Goal: Use online tool/utility: Utilize a website feature to perform a specific function

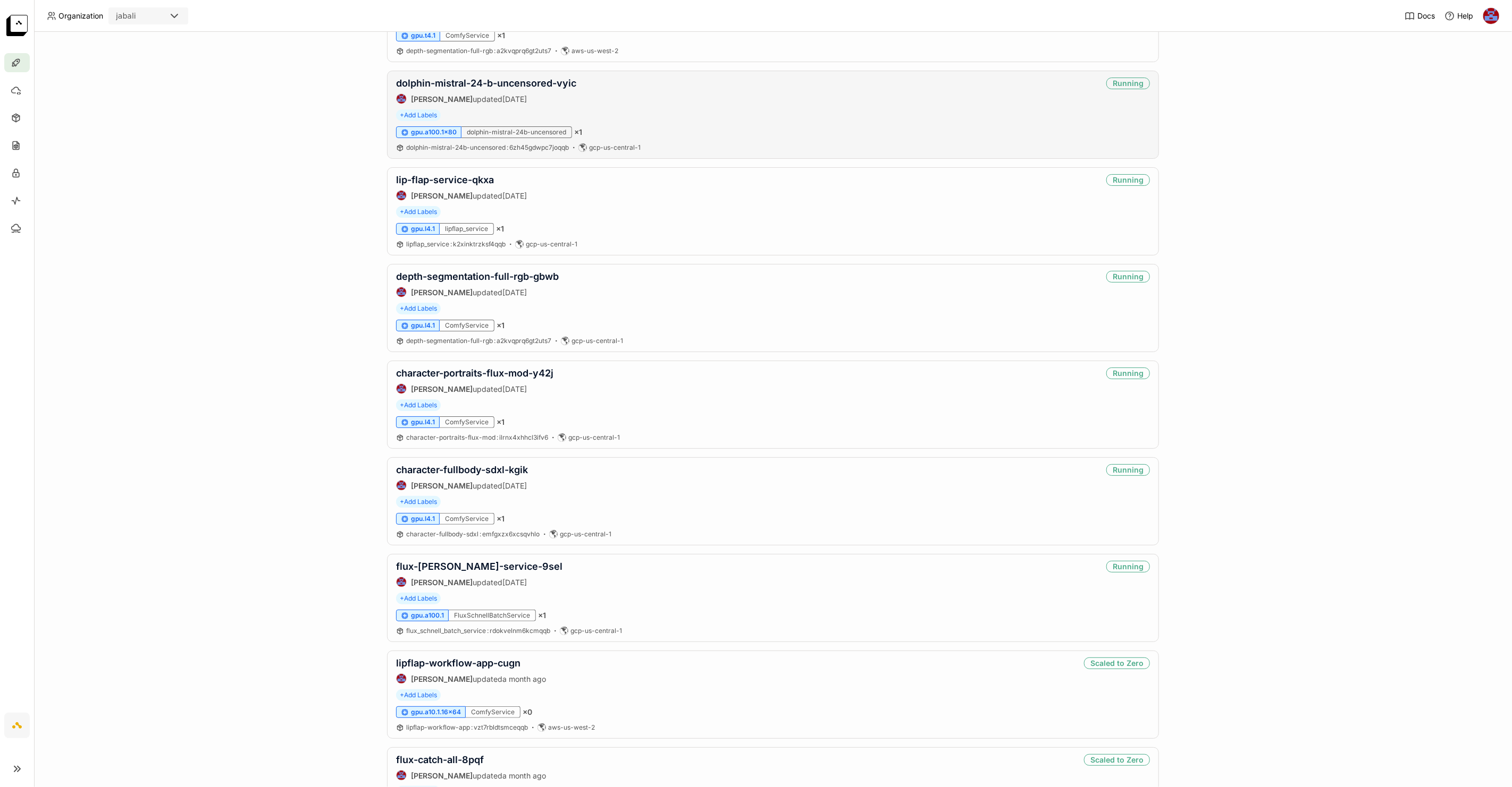
scroll to position [460, 0]
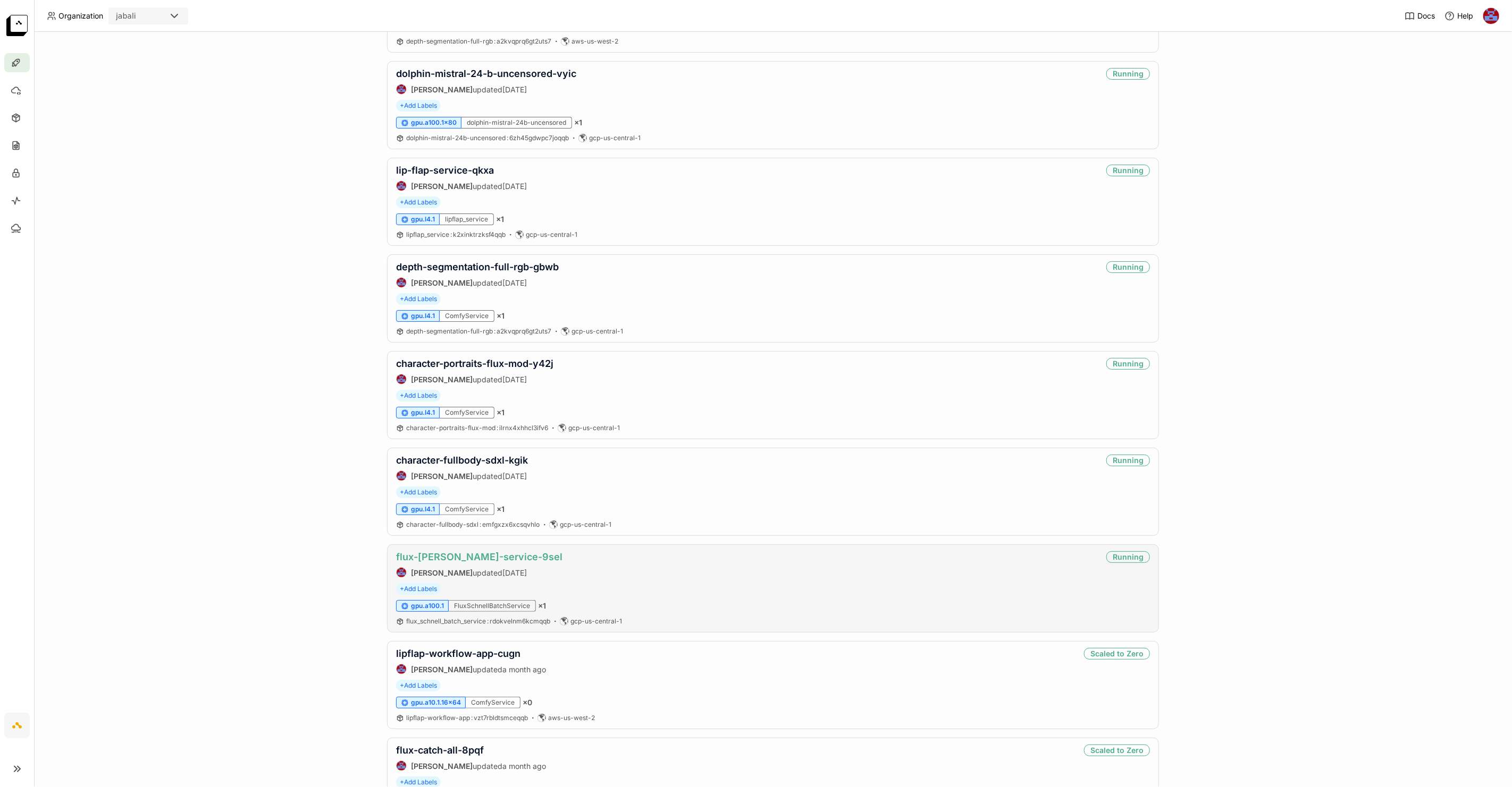
click at [478, 559] on link "flux-[PERSON_NAME]-service-9sel" at bounding box center [480, 557] width 167 height 12
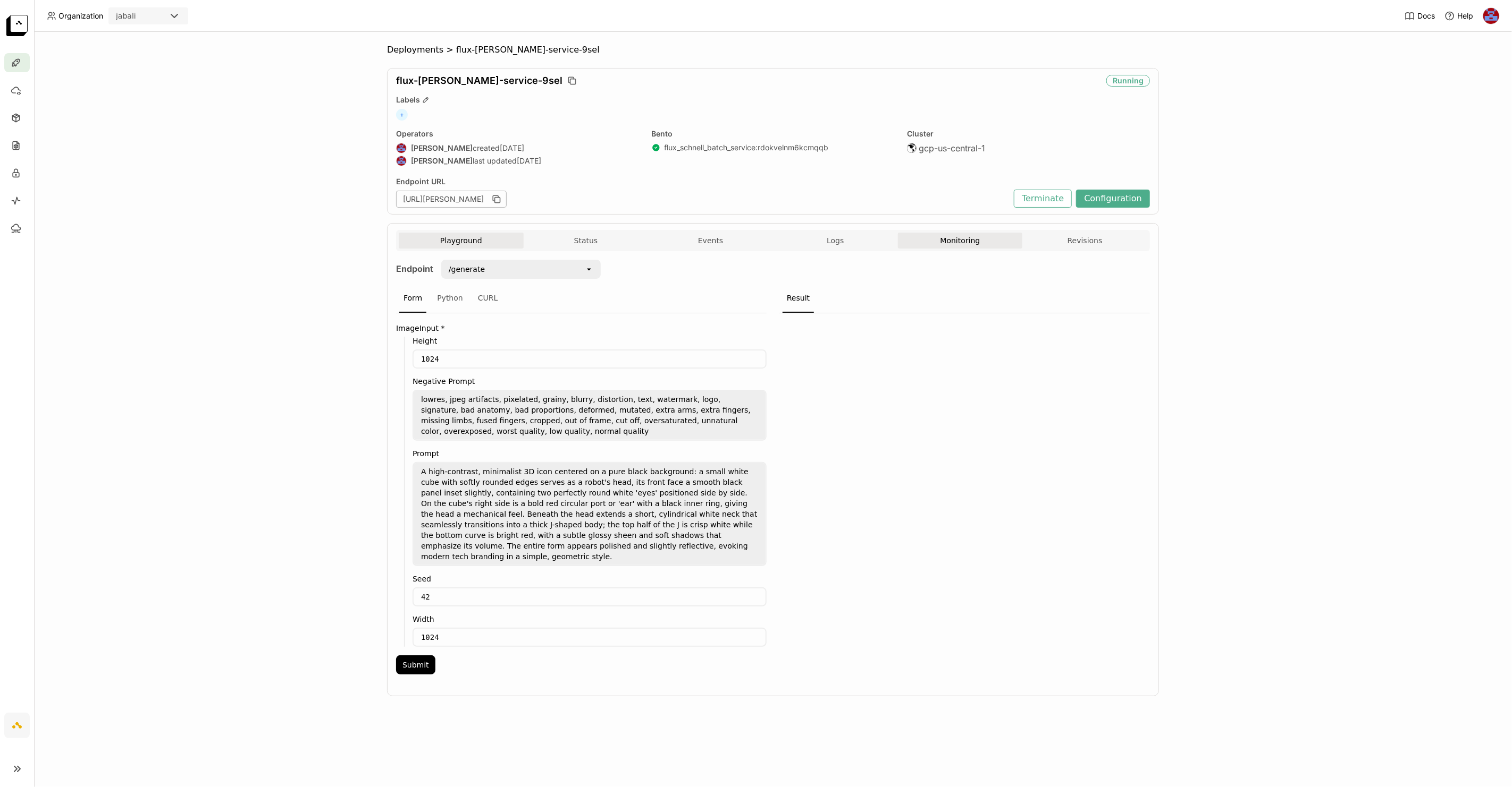
click at [958, 239] on button "Monitoring" at bounding box center [960, 241] width 125 height 16
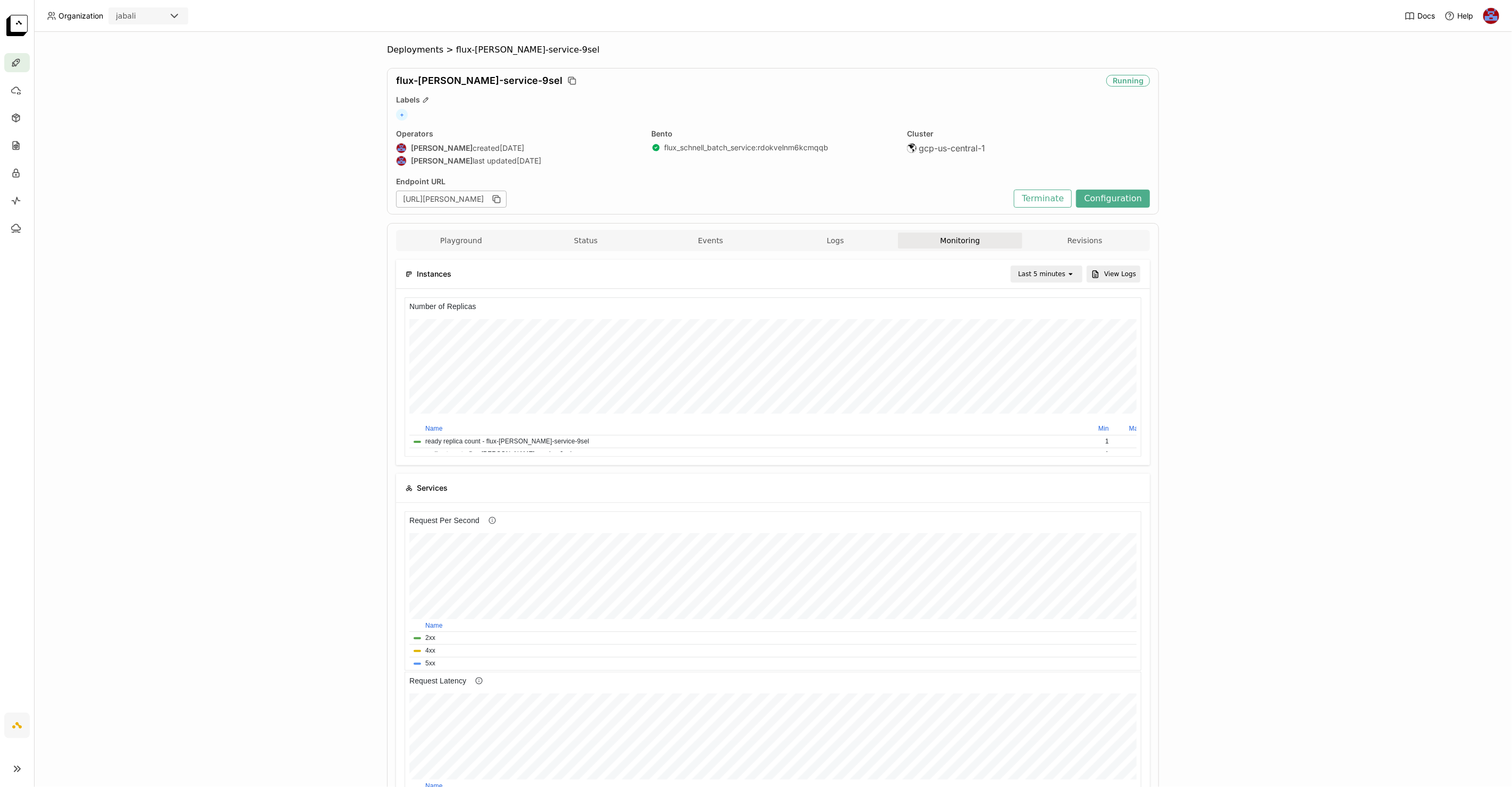
click at [325, 143] on div "Deployments > flux-[PERSON_NAME]-service-9sel flux-[PERSON_NAME]-service-9sel R…" at bounding box center [772, 409] width 1478 height 755
click at [418, 51] on span "Deployments" at bounding box center [415, 50] width 57 height 11
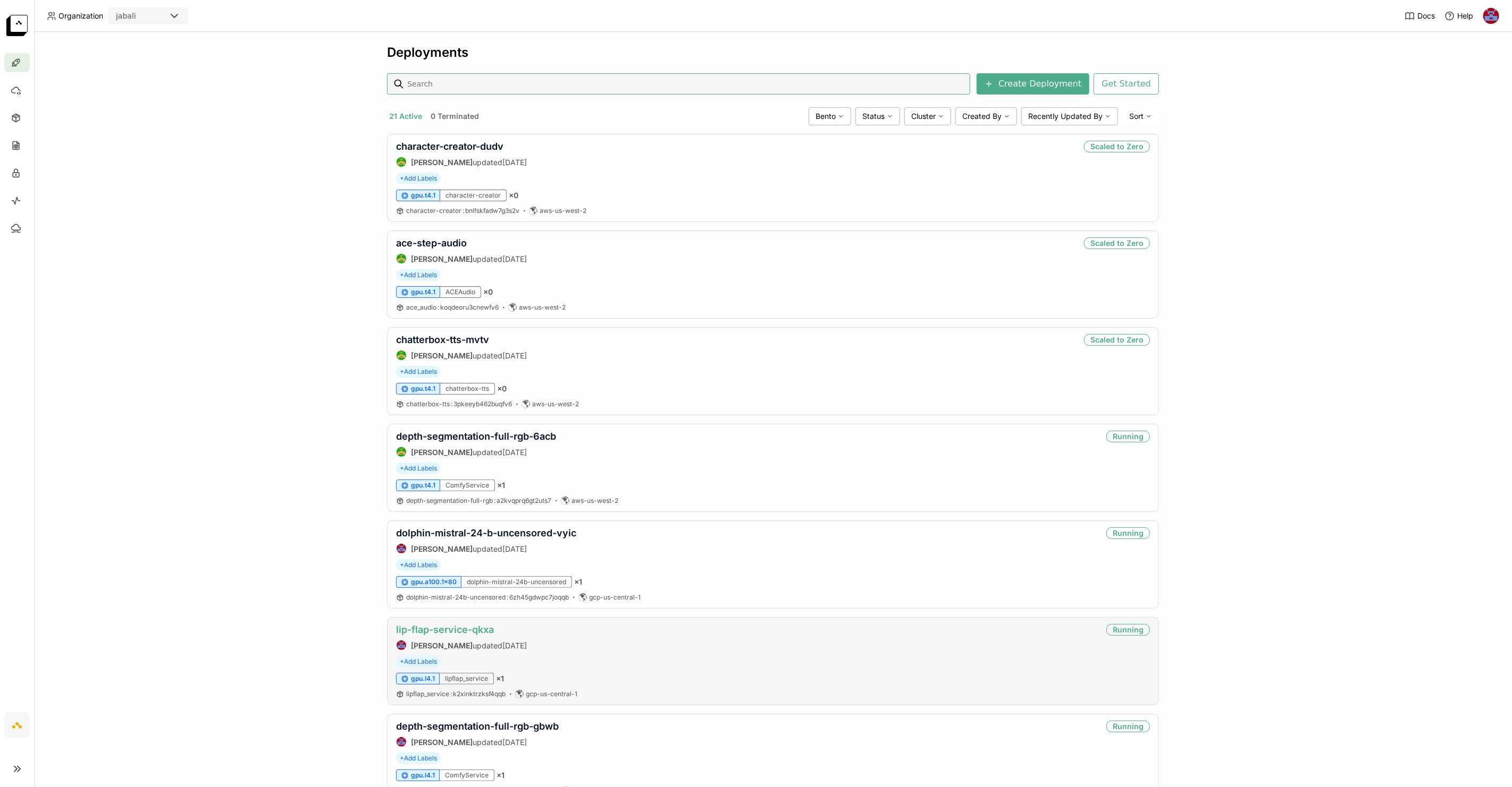
click at [455, 633] on link "lip-flap-service-qkxa" at bounding box center [445, 629] width 98 height 12
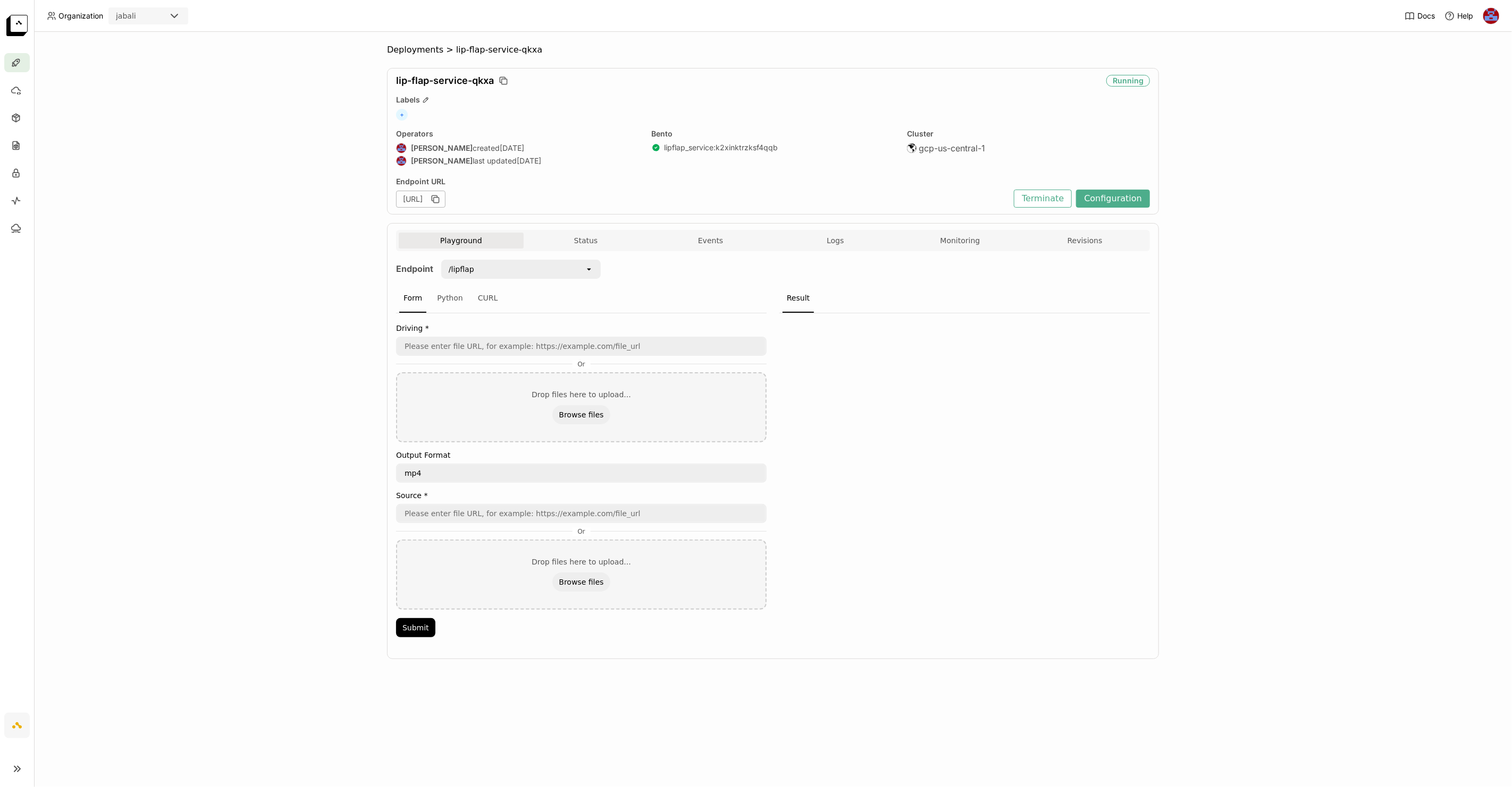
click at [539, 270] on div "/lipflap" at bounding box center [513, 269] width 143 height 17
click at [507, 352] on div "/lipflap_preset_batch_zip" at bounding box center [521, 349] width 143 height 11
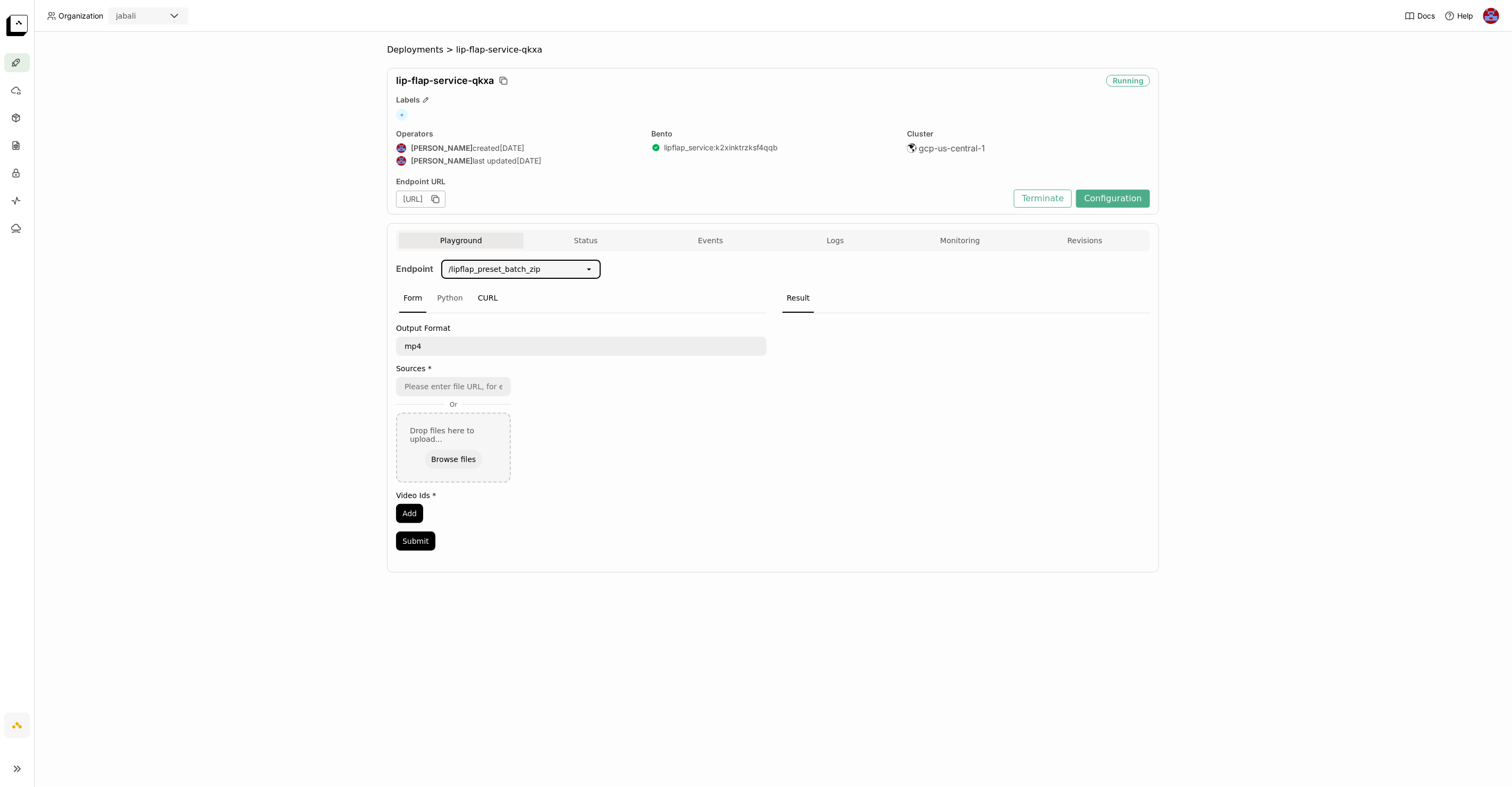
click at [484, 297] on div "CURL" at bounding box center [488, 299] width 28 height 28
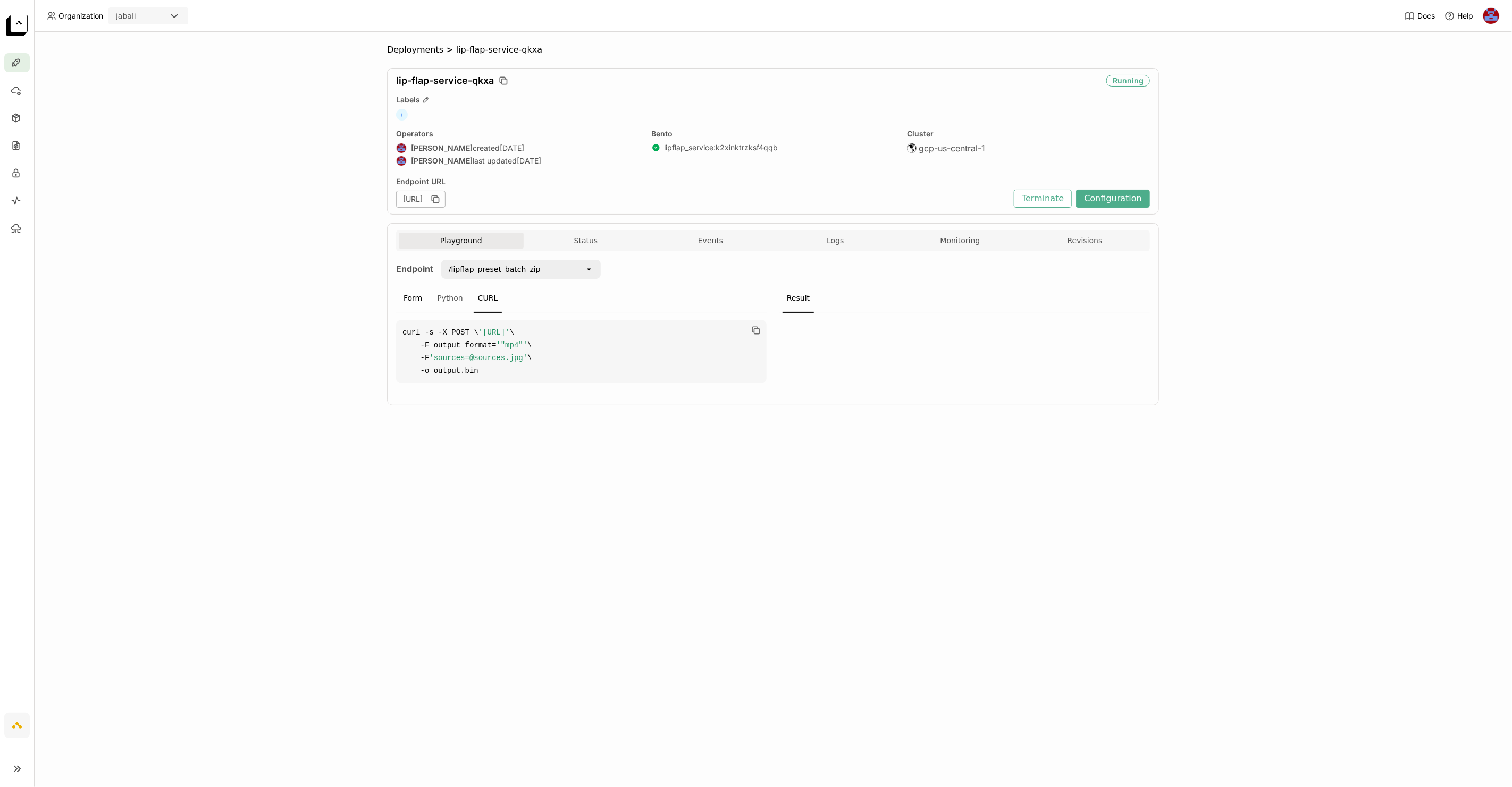
click at [415, 302] on div "Form" at bounding box center [412, 299] width 27 height 28
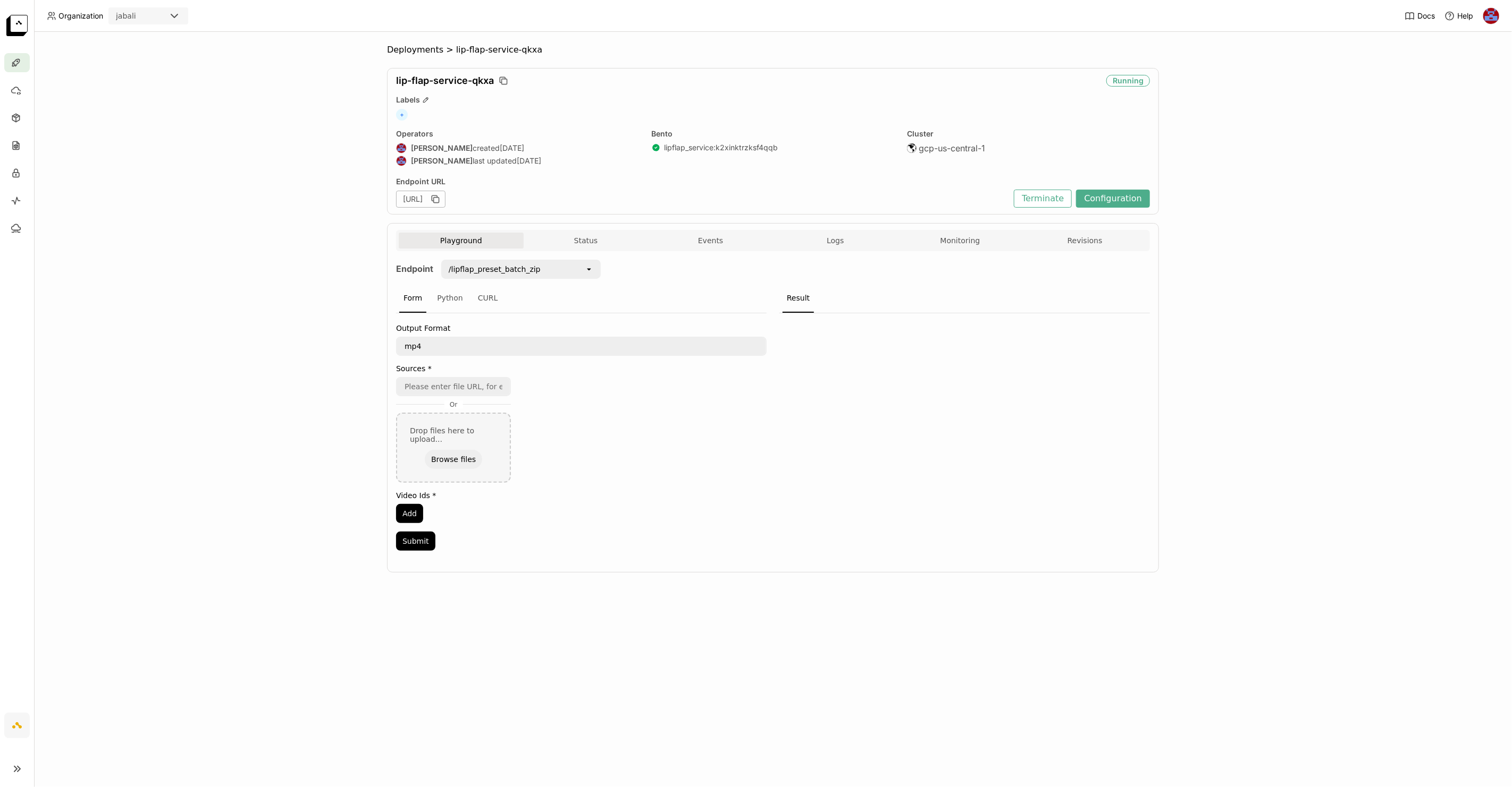
click at [483, 277] on div "/lipflap_preset_batch_zip" at bounding box center [513, 269] width 143 height 17
click at [501, 297] on li "/lipflap" at bounding box center [521, 292] width 160 height 19
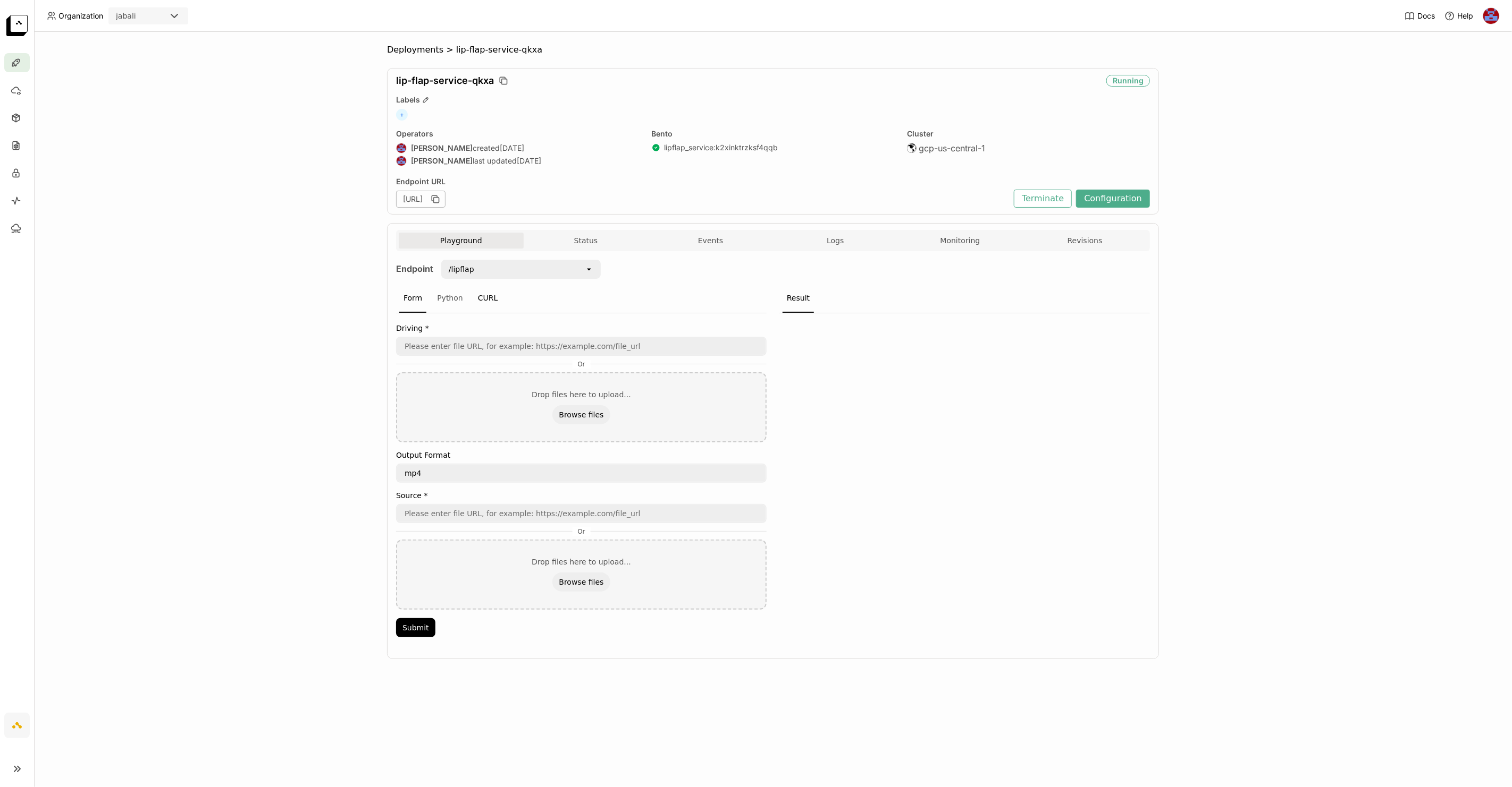
click at [496, 297] on div "CURL" at bounding box center [488, 299] width 28 height 28
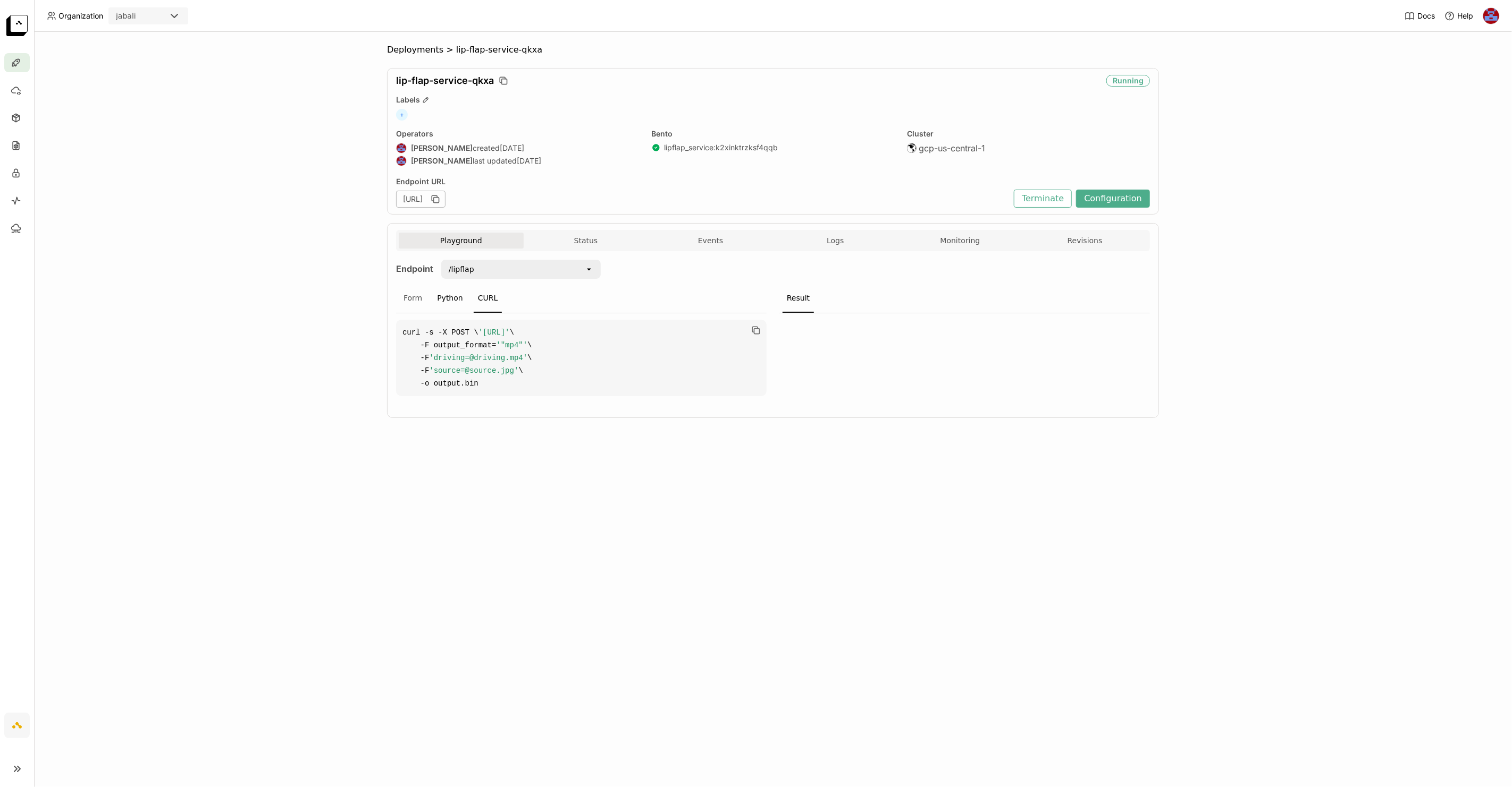
click at [444, 297] on div "Python" at bounding box center [450, 299] width 35 height 28
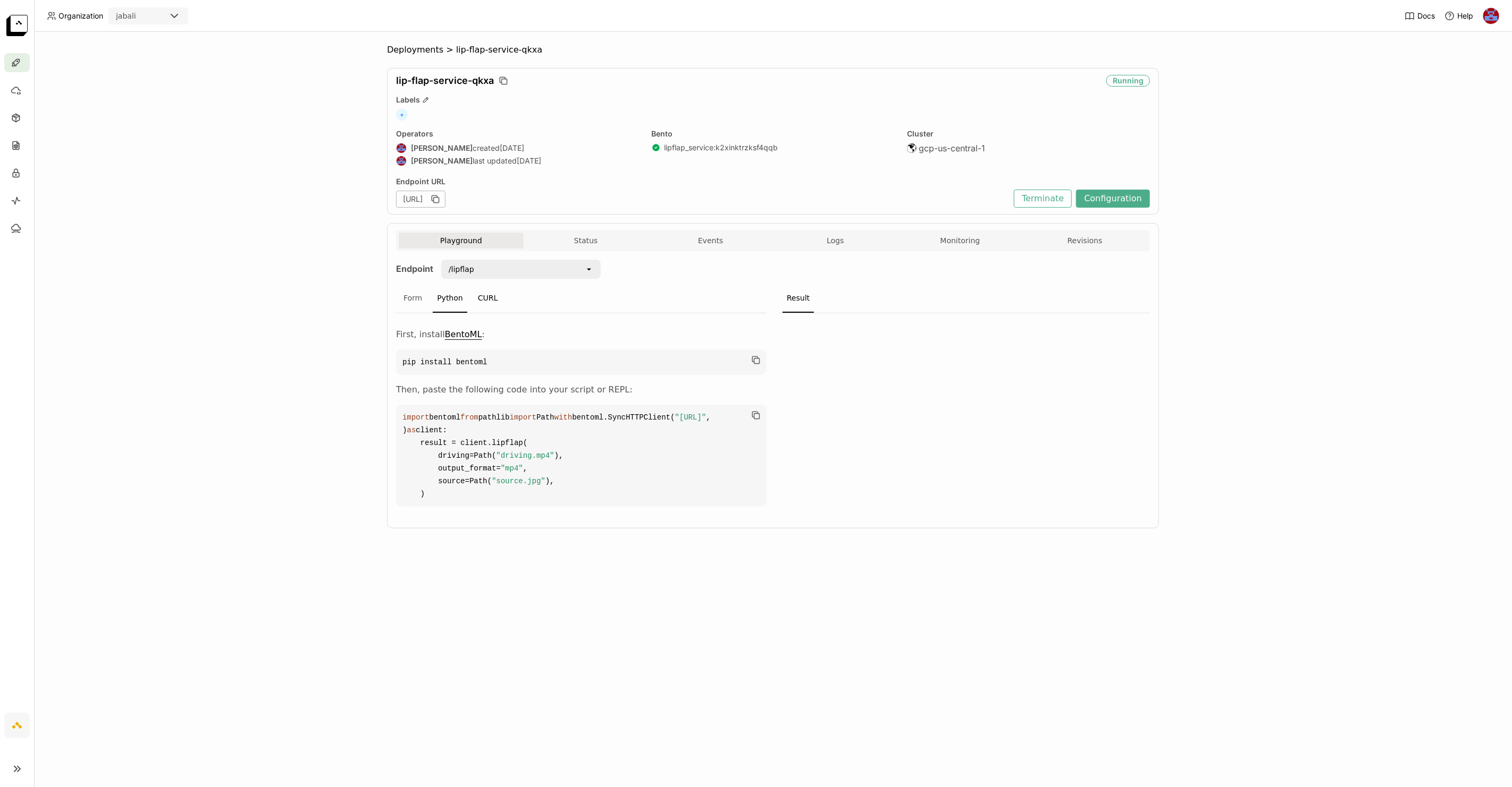
click at [482, 297] on div "CURL" at bounding box center [488, 299] width 28 height 28
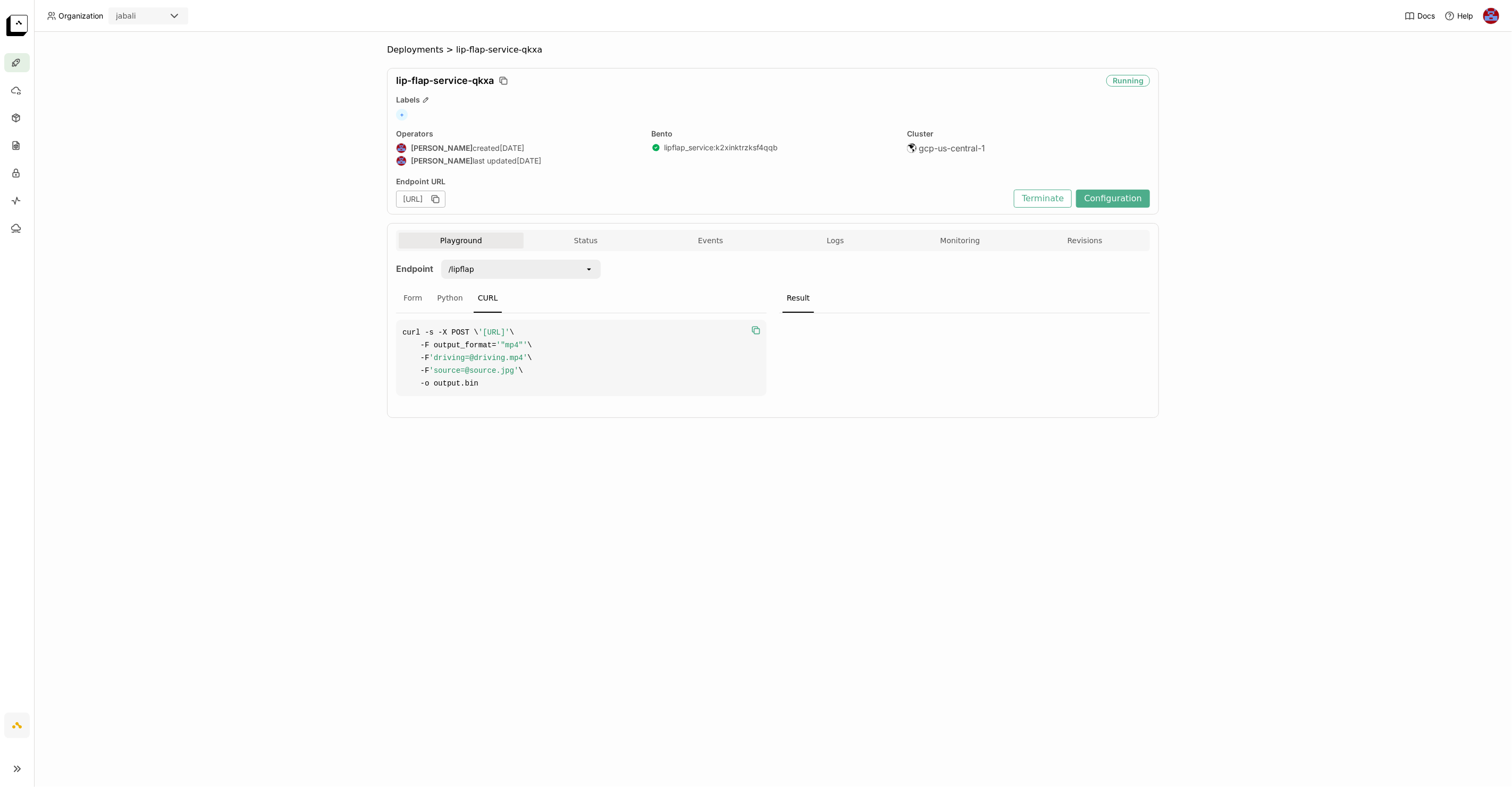
click at [752, 328] on icon "button" at bounding box center [755, 330] width 5 height 5
click at [833, 246] on button "Logs" at bounding box center [835, 241] width 125 height 16
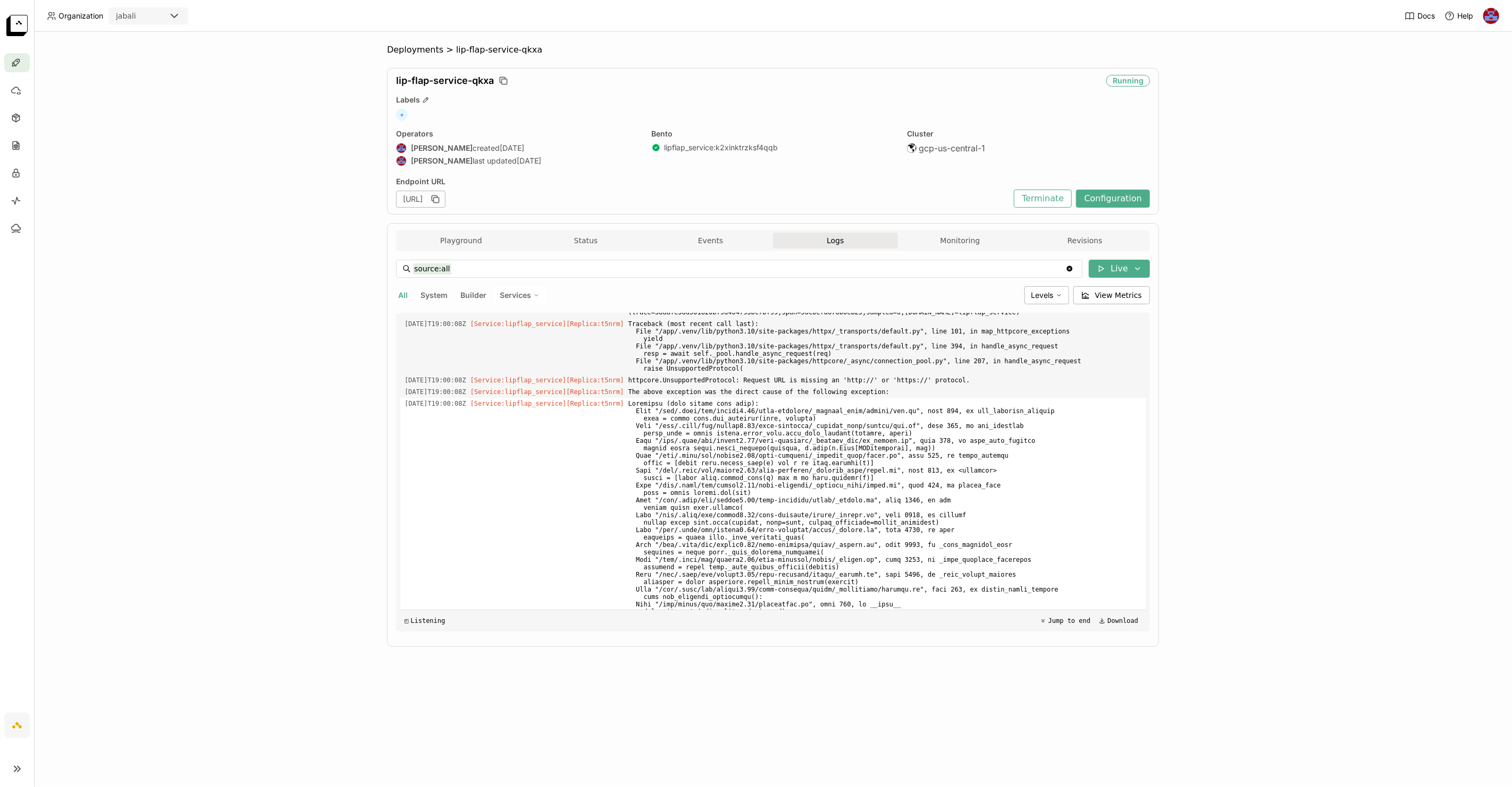
scroll to position [3461, 0]
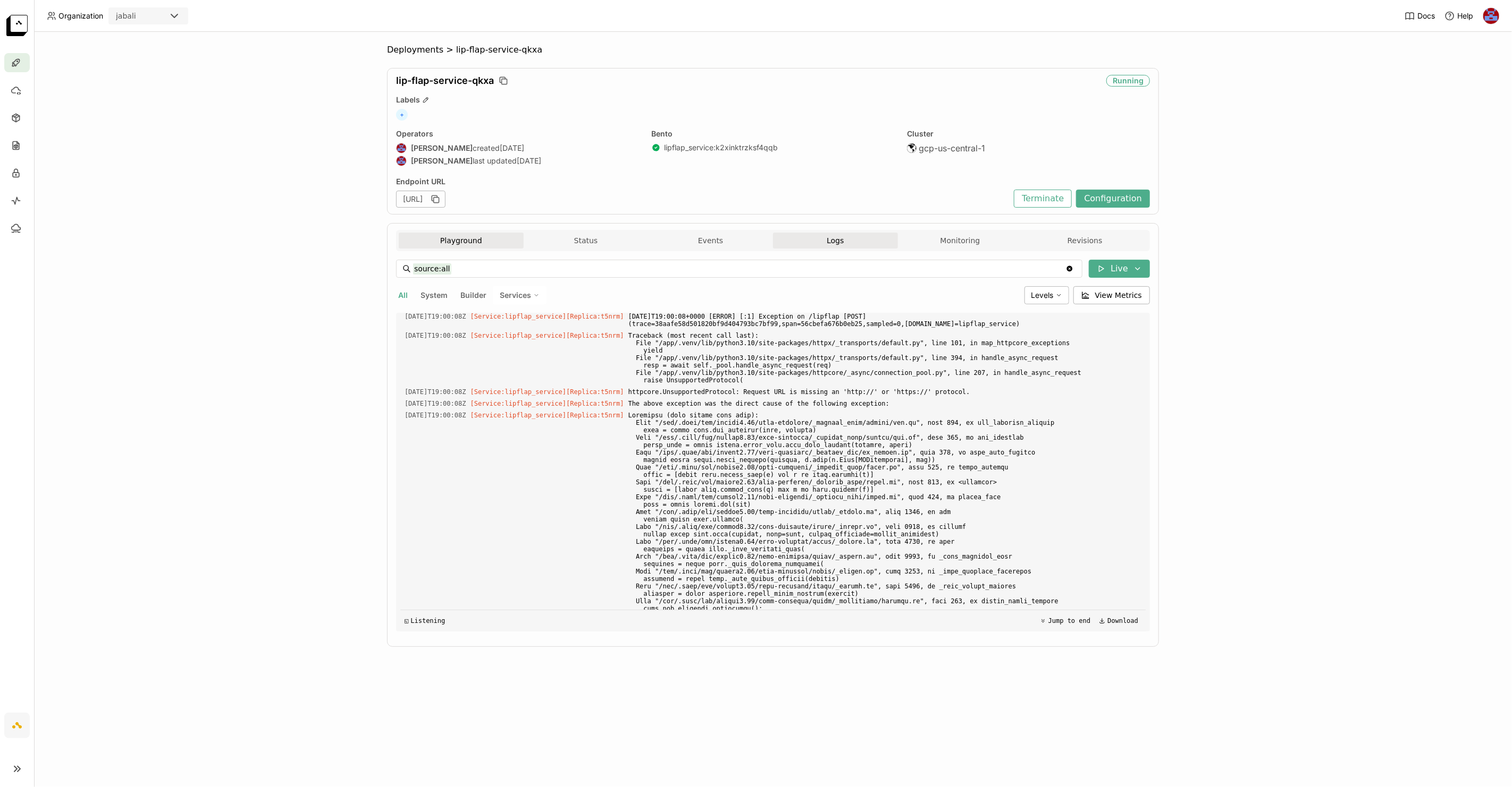
click at [475, 244] on button "Playground" at bounding box center [461, 241] width 125 height 16
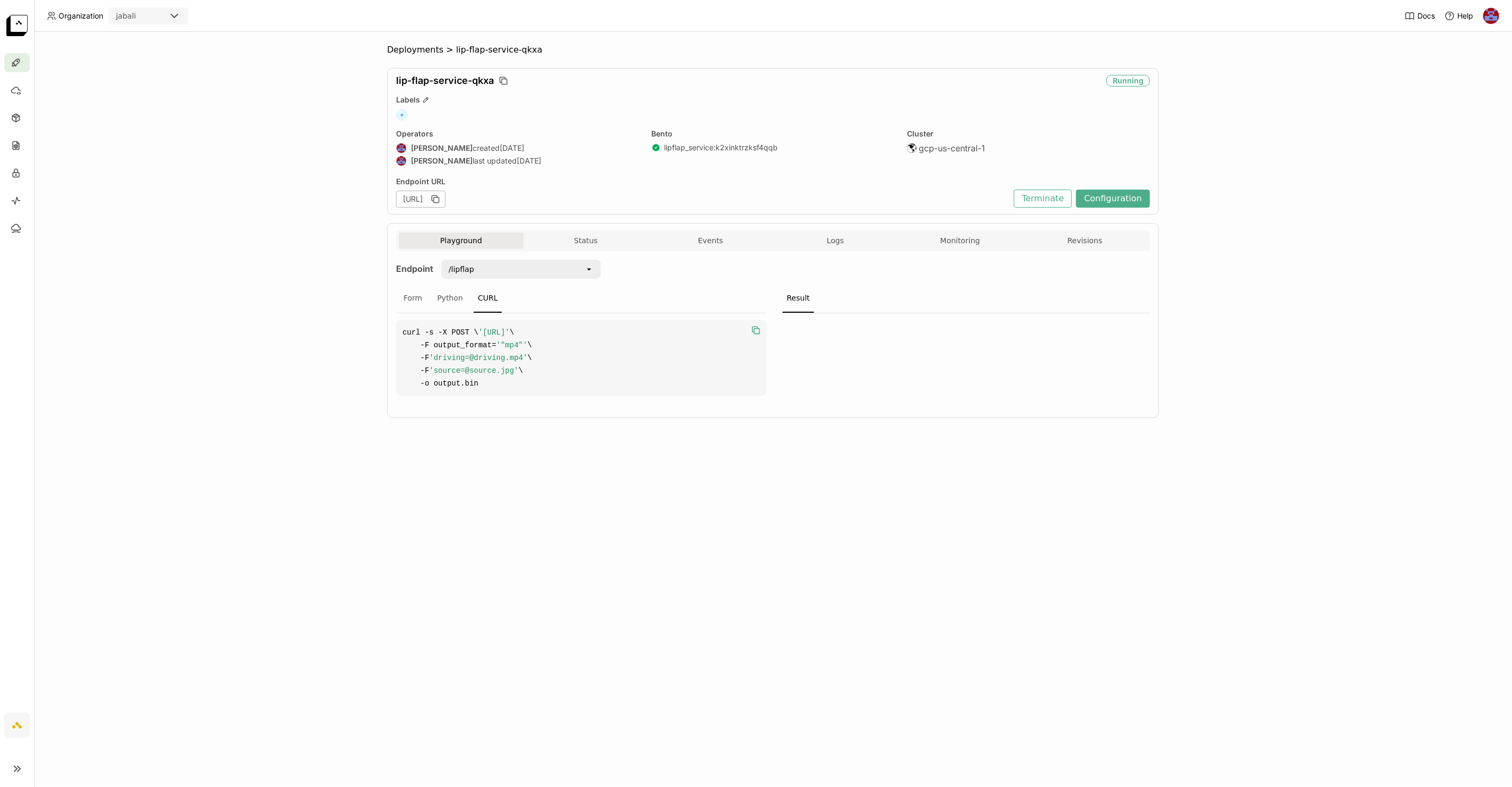
click at [504, 274] on div "/lipflap" at bounding box center [513, 269] width 143 height 17
click at [509, 304] on li "/lipflap_batch_zip" at bounding box center [521, 311] width 160 height 19
click at [410, 300] on div "Form" at bounding box center [412, 299] width 27 height 28
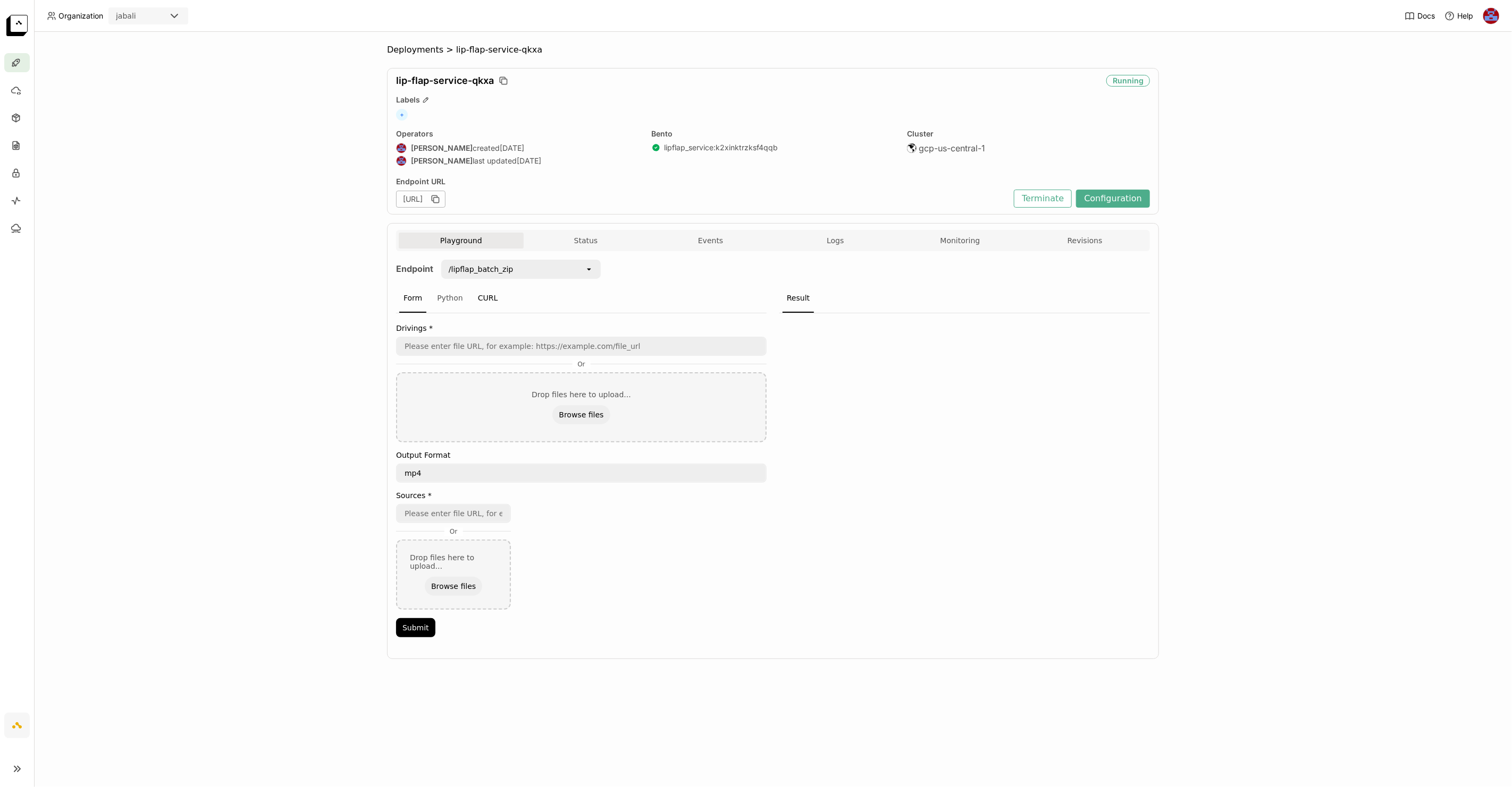
click at [482, 296] on div "CURL" at bounding box center [488, 299] width 28 height 28
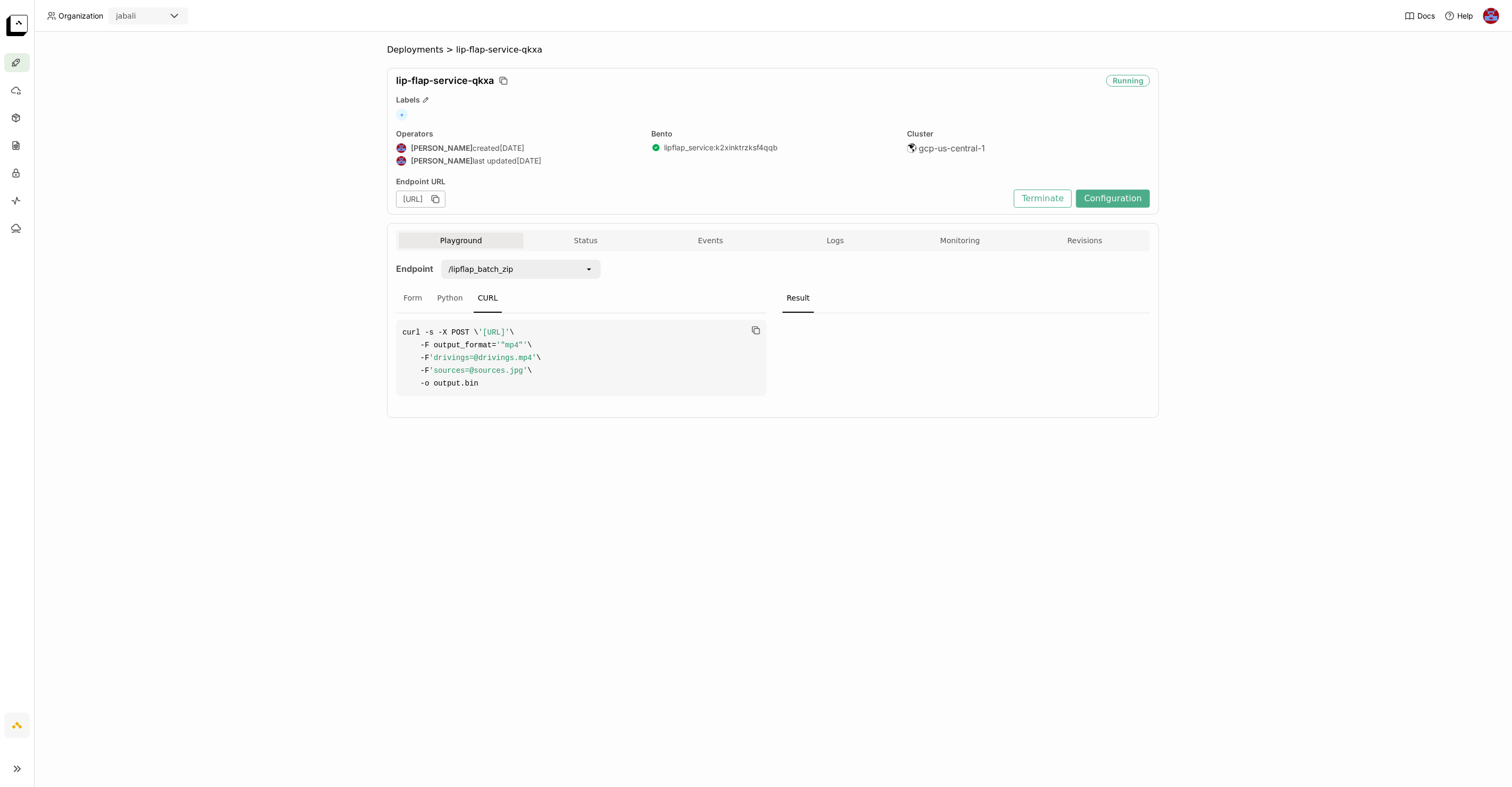
drag, startPoint x: 661, startPoint y: 342, endPoint x: 739, endPoint y: 341, distance: 78.0
click at [510, 337] on span "'[URL]'" at bounding box center [494, 332] width 31 height 9
copy span "lipflap_batch_zip"
click at [418, 300] on div "Form" at bounding box center [412, 299] width 27 height 28
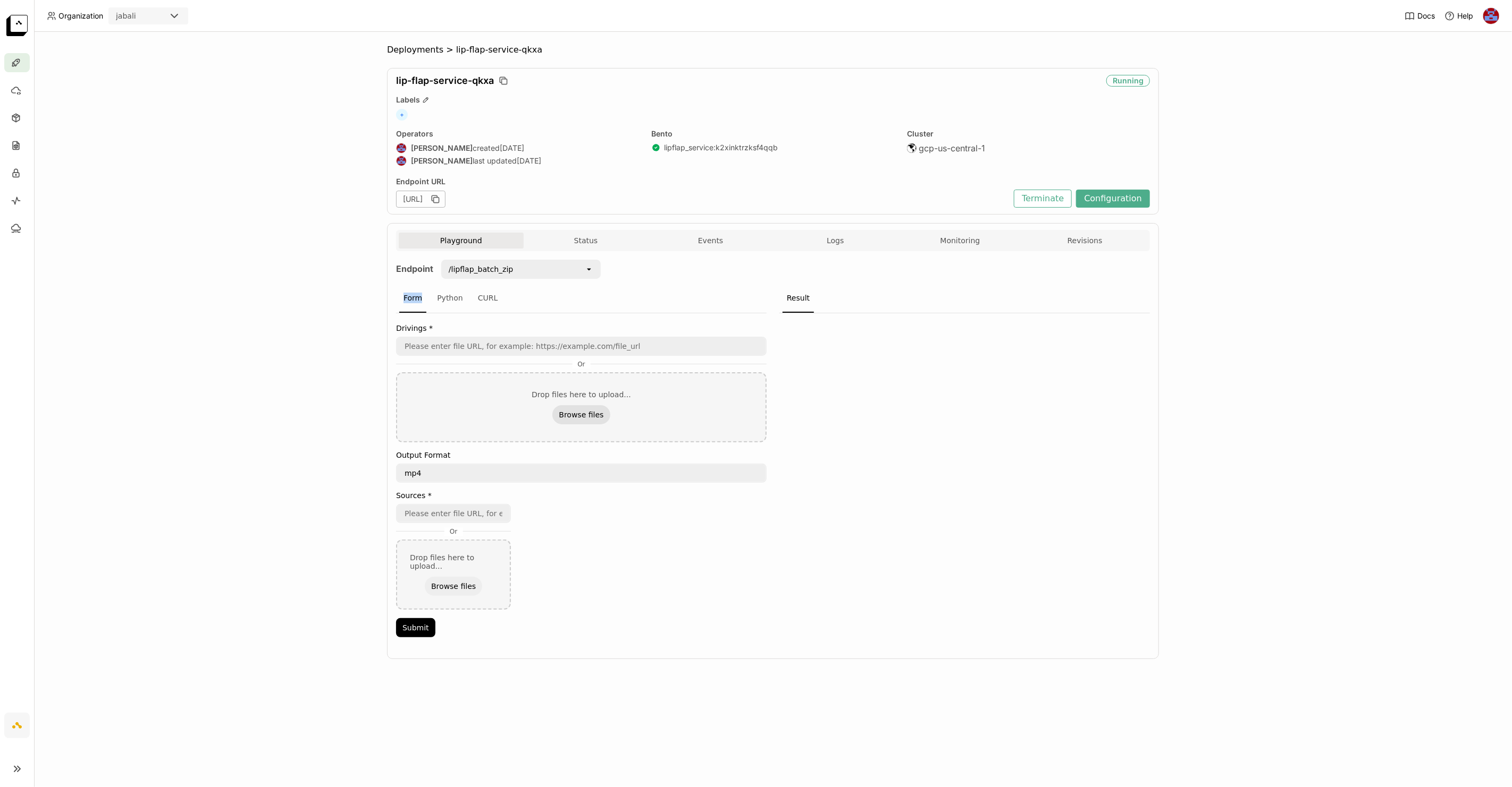
click at [582, 417] on button "Browse files" at bounding box center [581, 415] width 58 height 19
click at [504, 267] on div "/lipflap_batch_zip" at bounding box center [481, 269] width 65 height 11
click at [492, 340] on li "/lipflap_preset_batch_zip" at bounding box center [521, 349] width 160 height 19
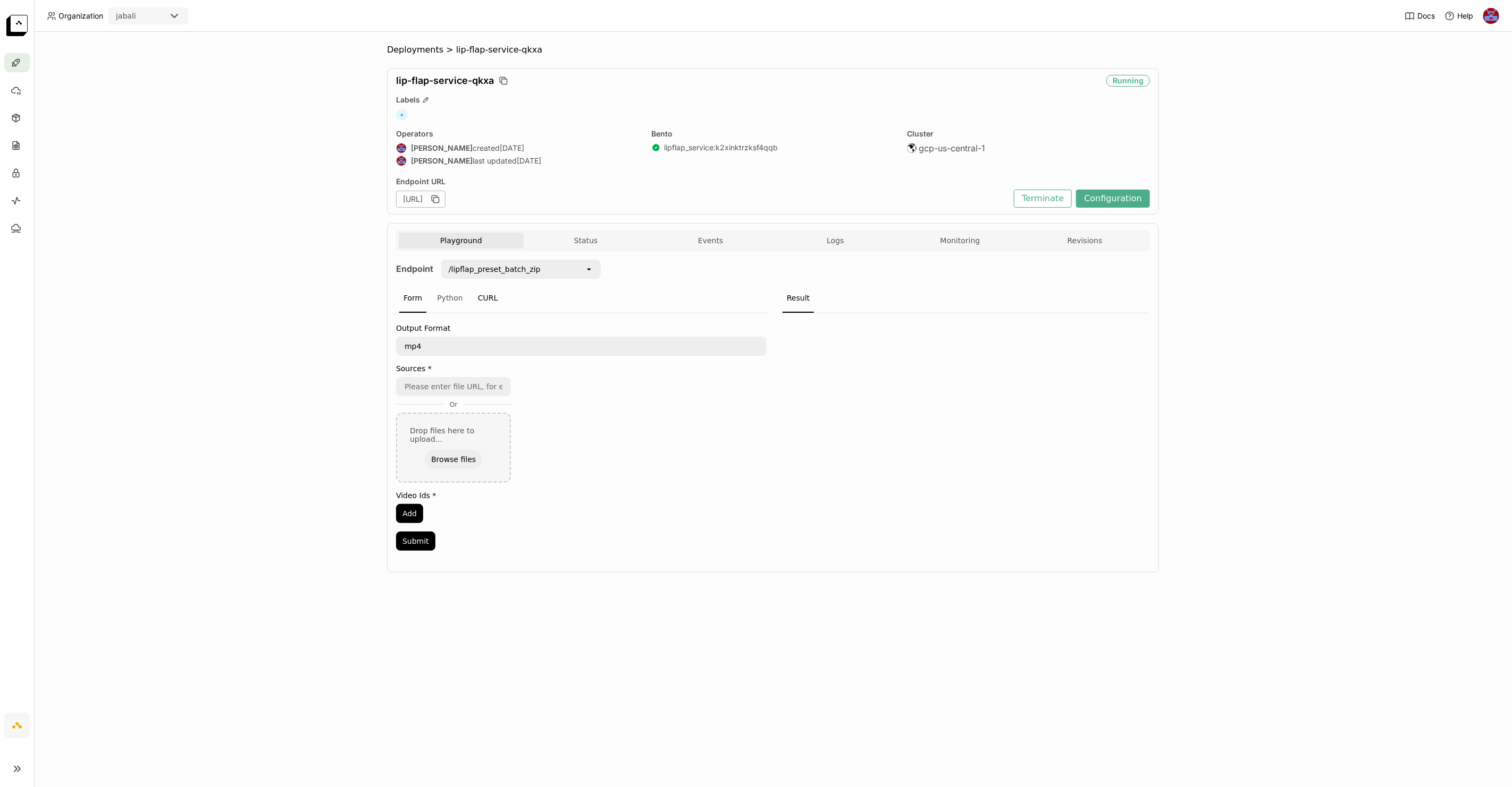
click at [493, 292] on div "CURL" at bounding box center [488, 299] width 28 height 28
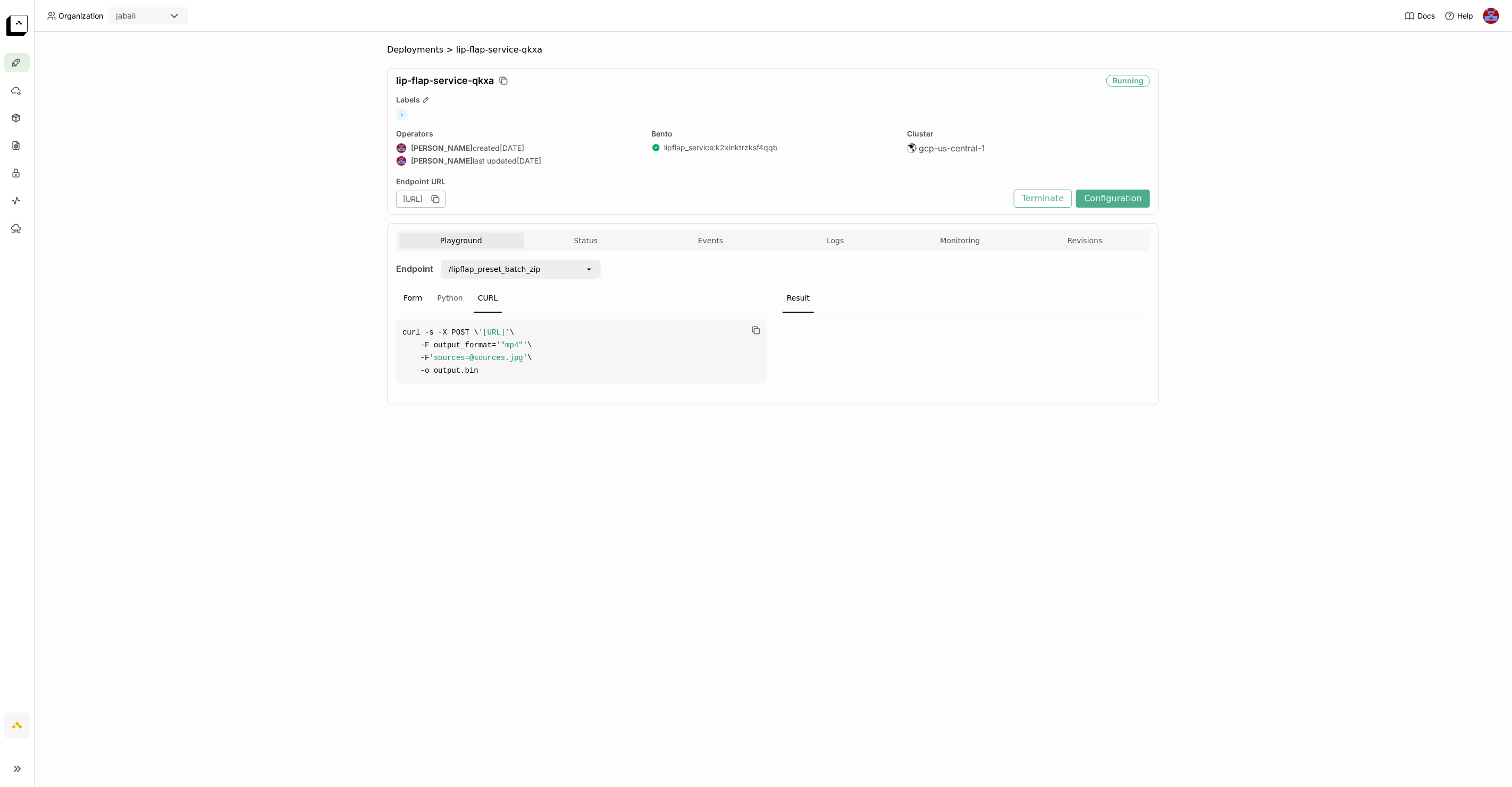
click at [419, 295] on div "Form" at bounding box center [412, 299] width 27 height 28
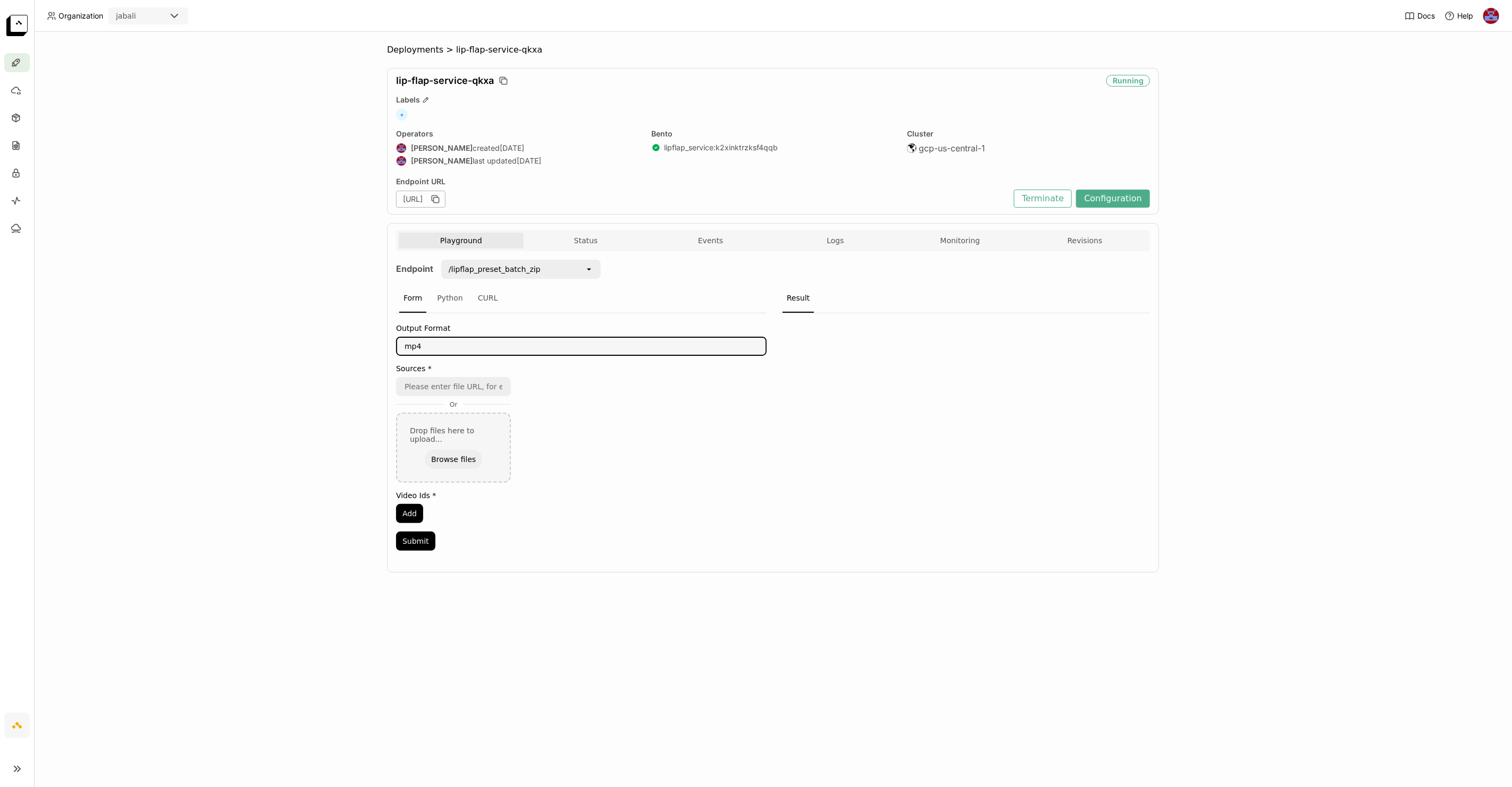
click at [487, 347] on textarea "mp4" at bounding box center [581, 346] width 368 height 17
click at [440, 455] on button "Browse files" at bounding box center [453, 460] width 58 height 19
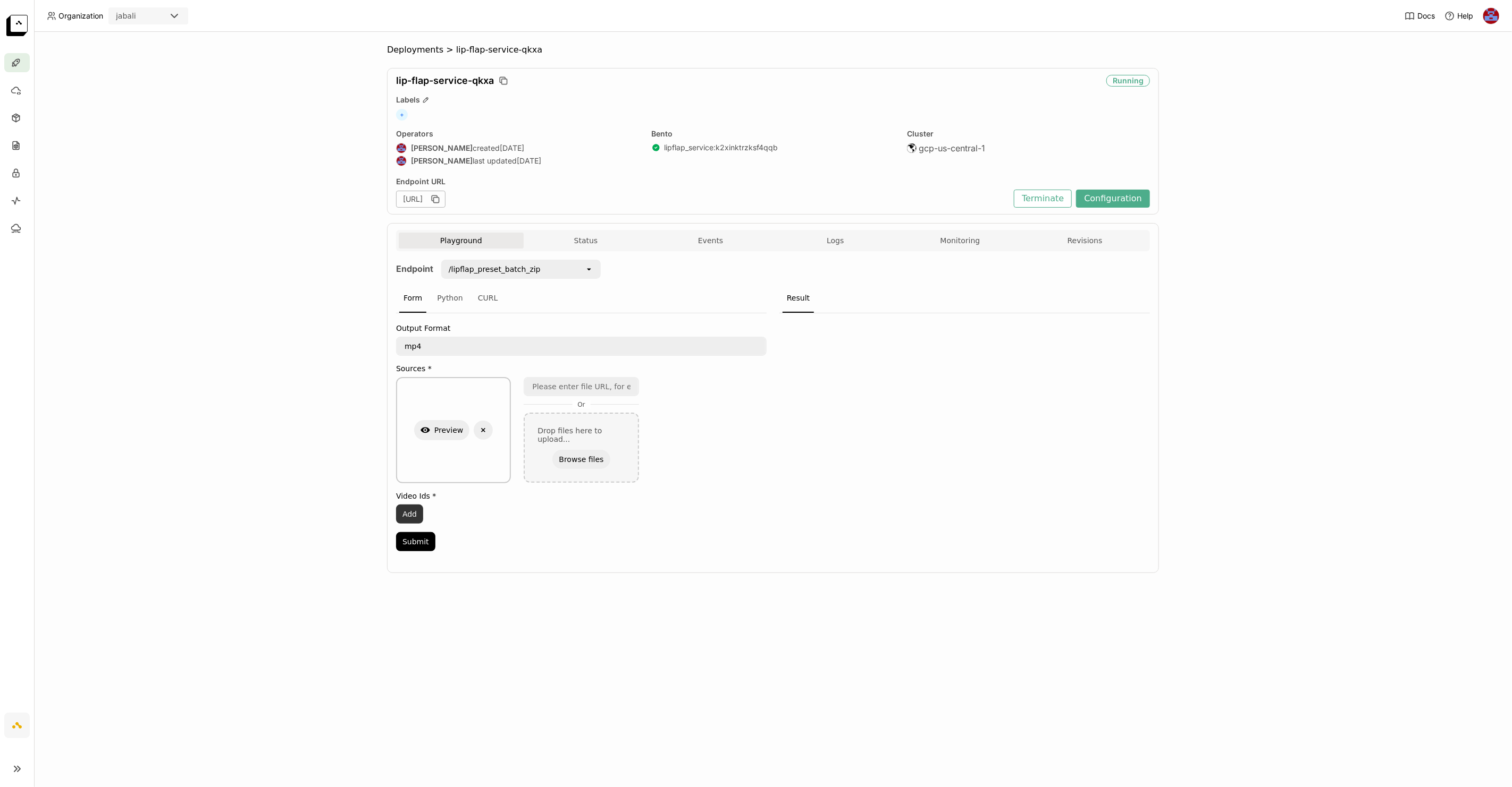
click at [405, 511] on button "Add" at bounding box center [410, 515] width 27 height 19
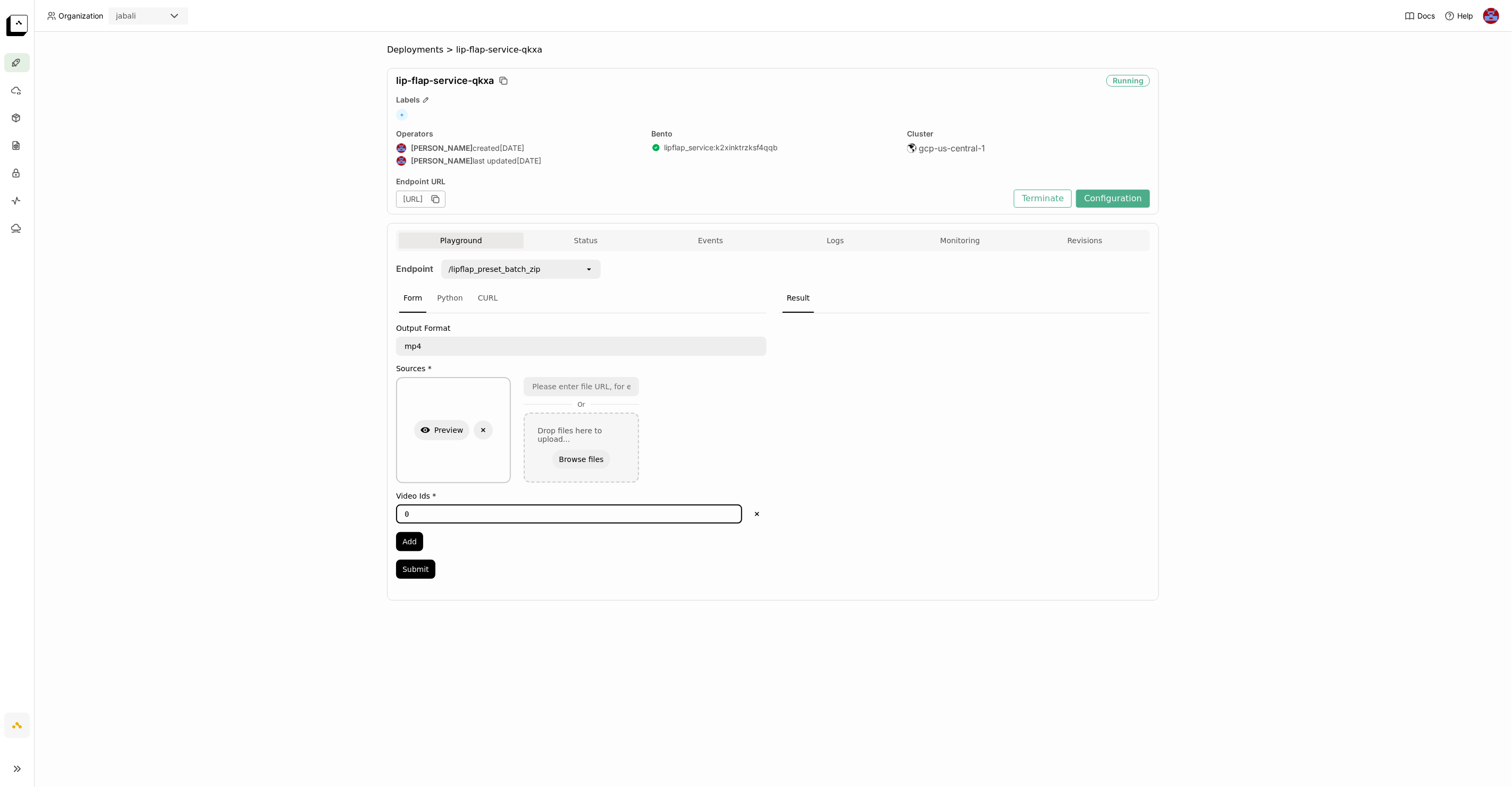
drag, startPoint x: 458, startPoint y: 508, endPoint x: 365, endPoint y: 508, distance: 93.0
click at [365, 508] on div "Deployments > lip-flap-service-qkxa lip-flap-service-qkxa Running Labels + Oper…" at bounding box center [772, 409] width 1478 height 755
type input "2"
click at [420, 566] on button "Submit" at bounding box center [416, 570] width 39 height 19
click at [484, 295] on div "CURL" at bounding box center [488, 299] width 28 height 28
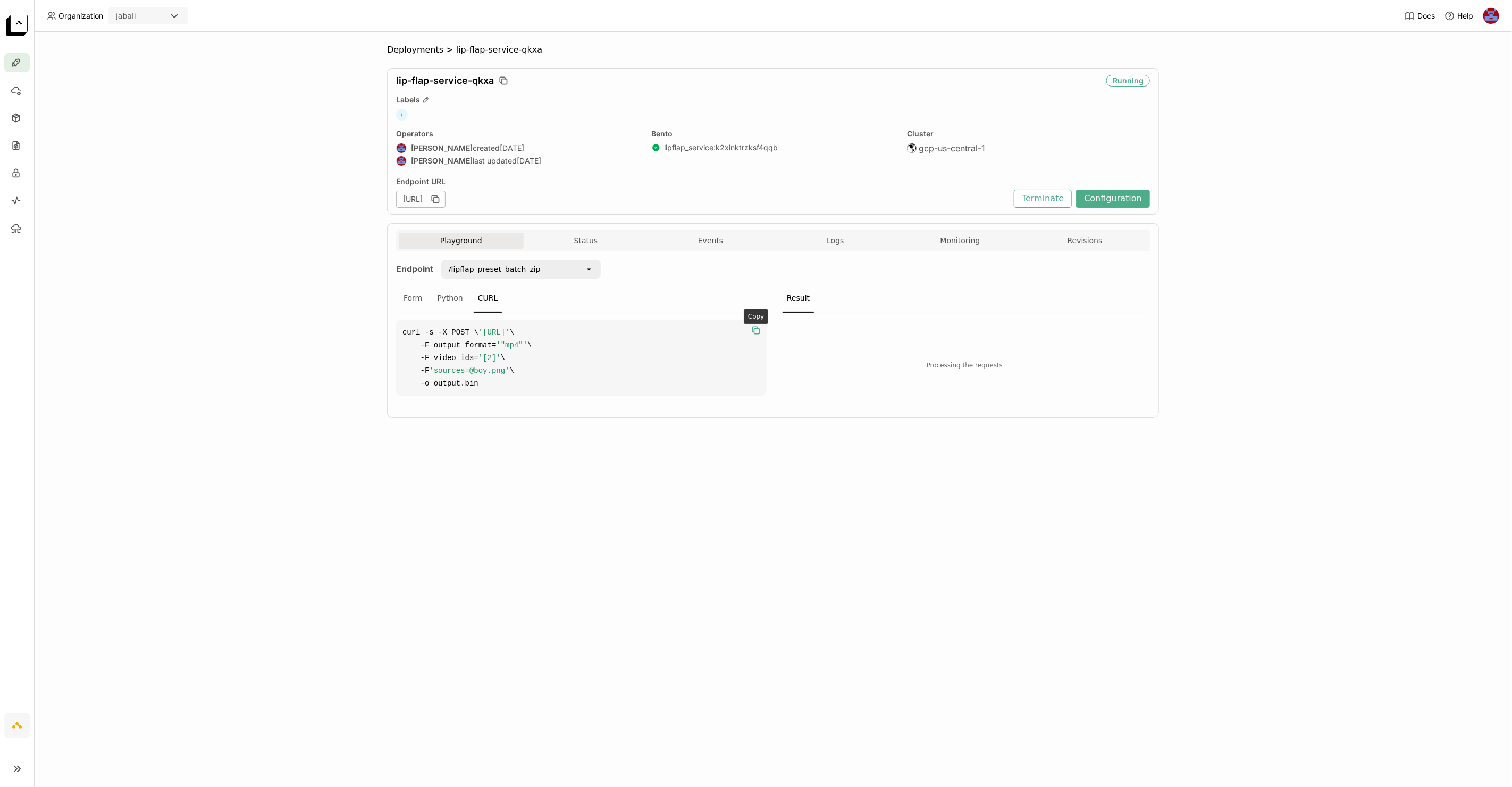
click at [758, 325] on icon "button" at bounding box center [756, 331] width 11 height 11
drag, startPoint x: 424, startPoint y: 341, endPoint x: 731, endPoint y: 339, distance: 307.0
click at [731, 339] on code "curl -s -X POST \ '[URL]' \ -F output_format= '"mp4"' \ -F video_ids= '[2]' \ -…" at bounding box center [582, 358] width 371 height 76
copy span "[URL]"
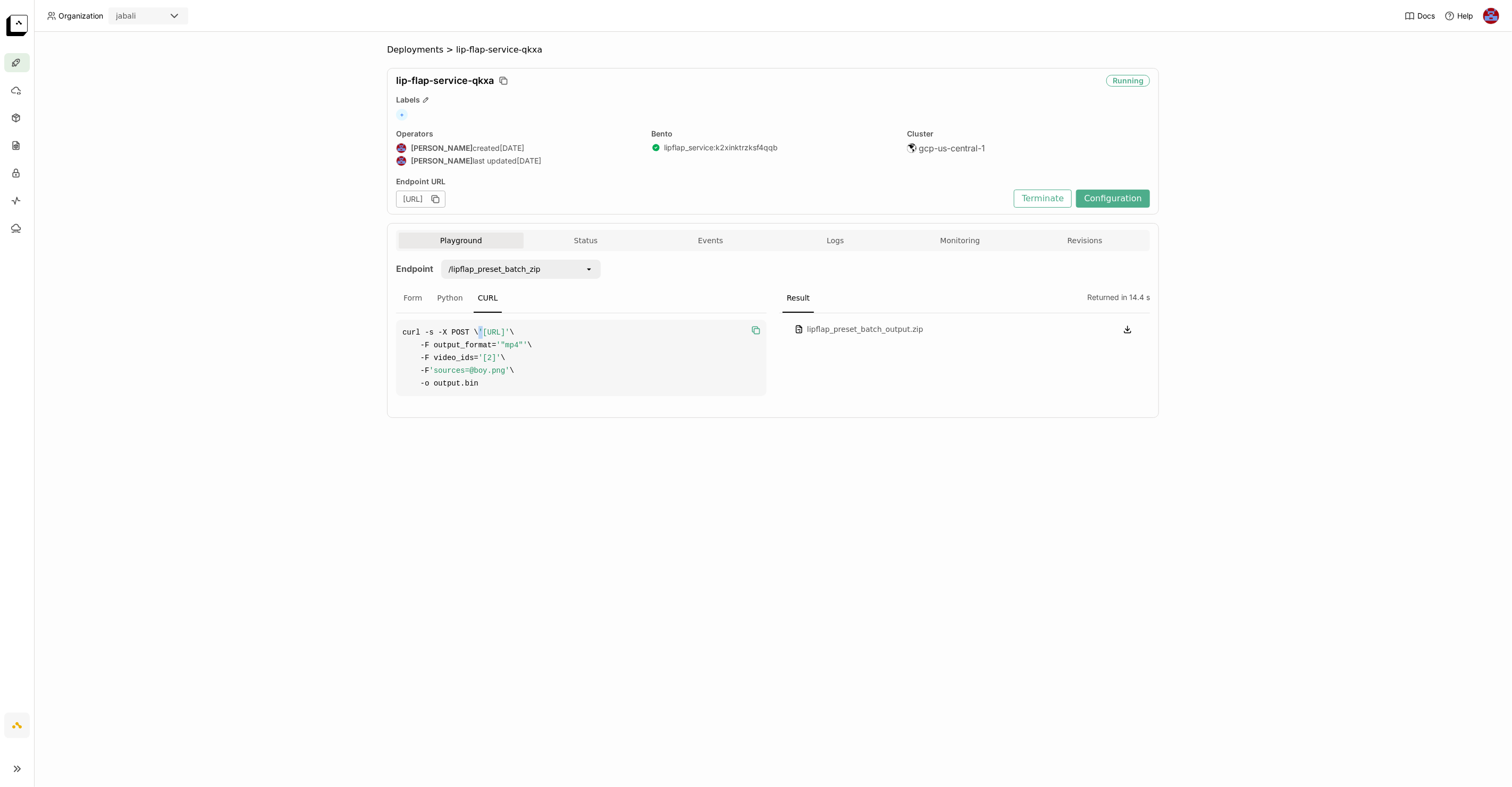
scroll to position [0, 0]
click at [755, 329] on icon "button" at bounding box center [757, 331] width 5 height 5
click at [287, 97] on div "Deployments > lip-flap-service-qkxa lip-flap-service-qkxa Running Labels + Oper…" at bounding box center [772, 409] width 1478 height 755
click at [758, 325] on icon "button" at bounding box center [756, 331] width 11 height 11
click at [411, 298] on div "Form" at bounding box center [412, 299] width 27 height 28
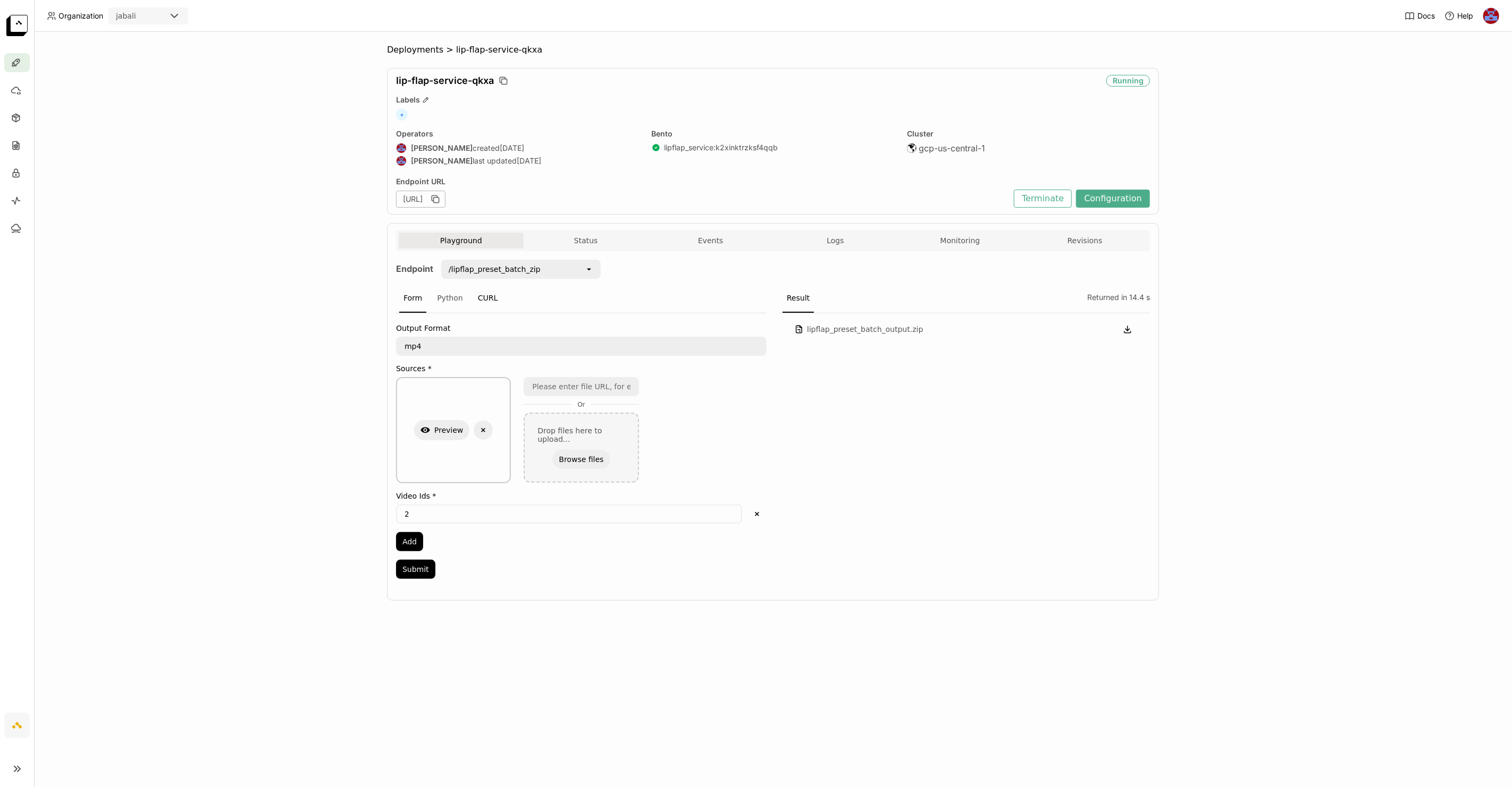
click at [487, 295] on div "CURL" at bounding box center [488, 299] width 28 height 28
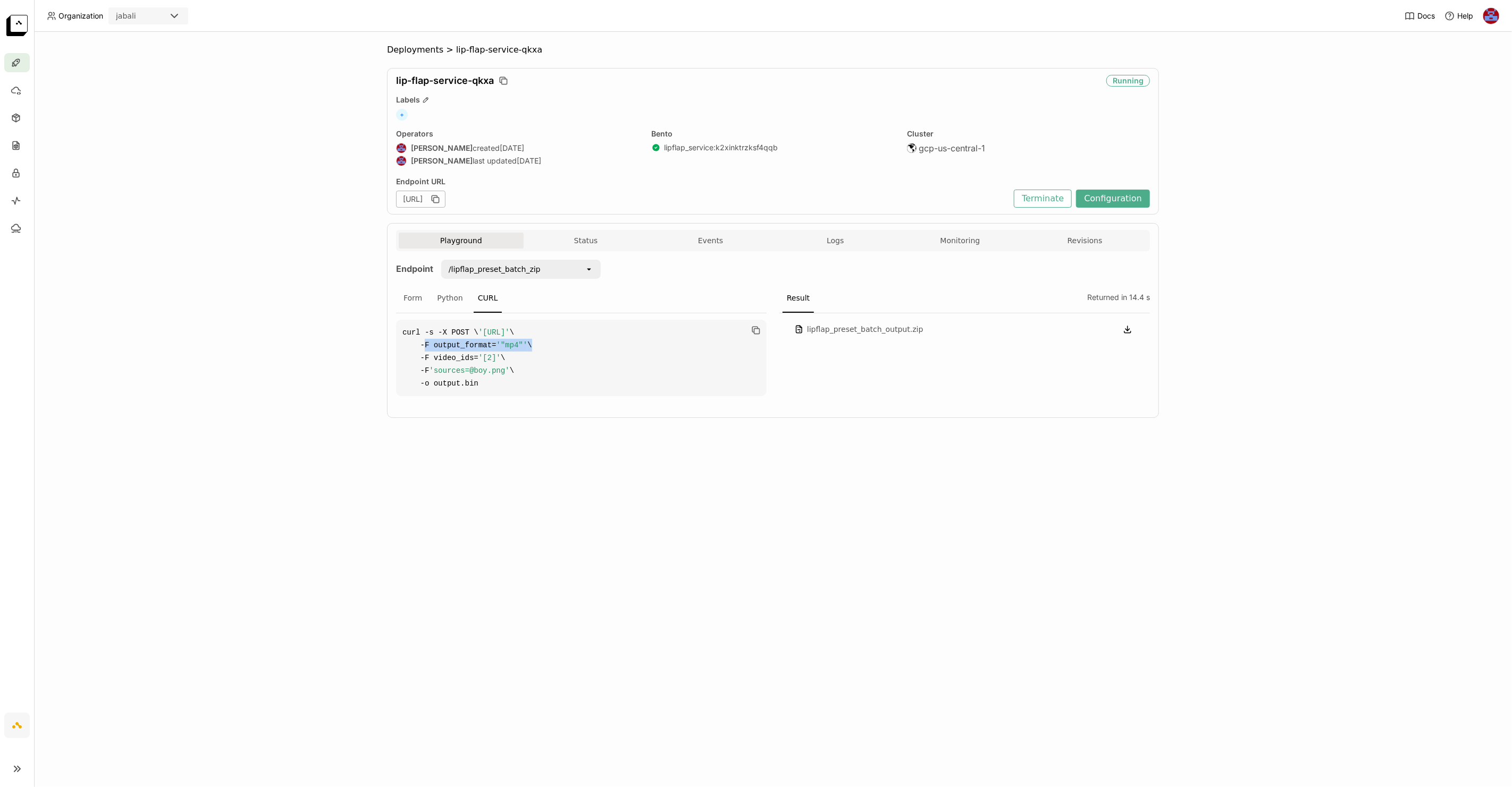
drag, startPoint x: 419, startPoint y: 356, endPoint x: 504, endPoint y: 364, distance: 85.4
click at [533, 355] on code "curl -s -X POST \ '[URL]' \ -F output_format= '"mp4"' \ -F video_ids= '[2]' \ -…" at bounding box center [582, 358] width 371 height 76
drag, startPoint x: 420, startPoint y: 365, endPoint x: 508, endPoint y: 367, distance: 88.0
click at [508, 367] on code "curl -s -X POST \ '[URL]' \ -F output_format= '"mp4"' \ -F video_ids= '[2]' \ -…" at bounding box center [582, 358] width 371 height 76
drag, startPoint x: 419, startPoint y: 381, endPoint x: 520, endPoint y: 378, distance: 101.0
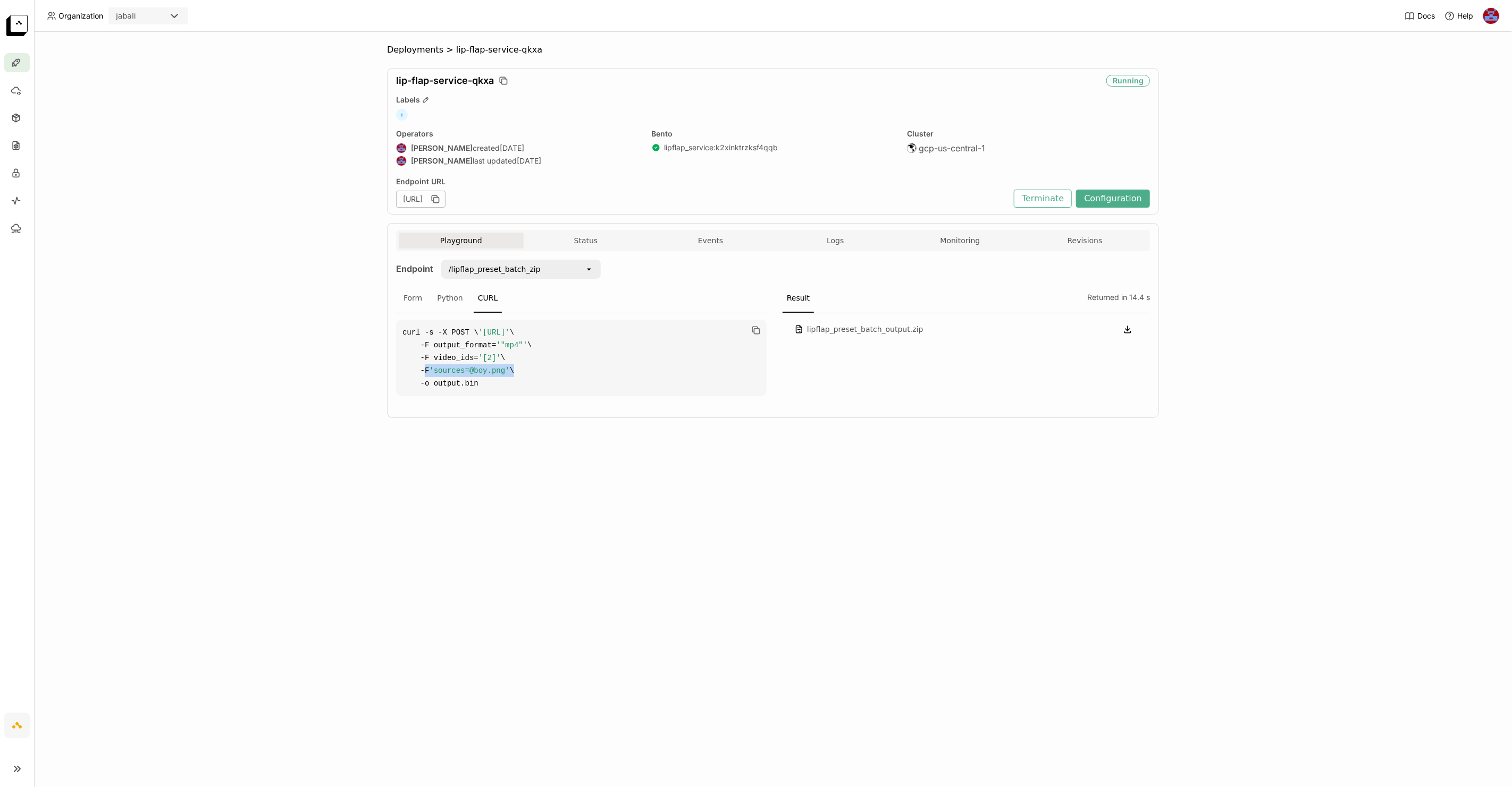
click at [520, 378] on code "curl -s -X POST \ '[URL]' \ -F output_format= '"mp4"' \ -F video_ids= '[2]' \ -…" at bounding box center [582, 358] width 371 height 76
click at [27, 57] on div at bounding box center [17, 63] width 26 height 19
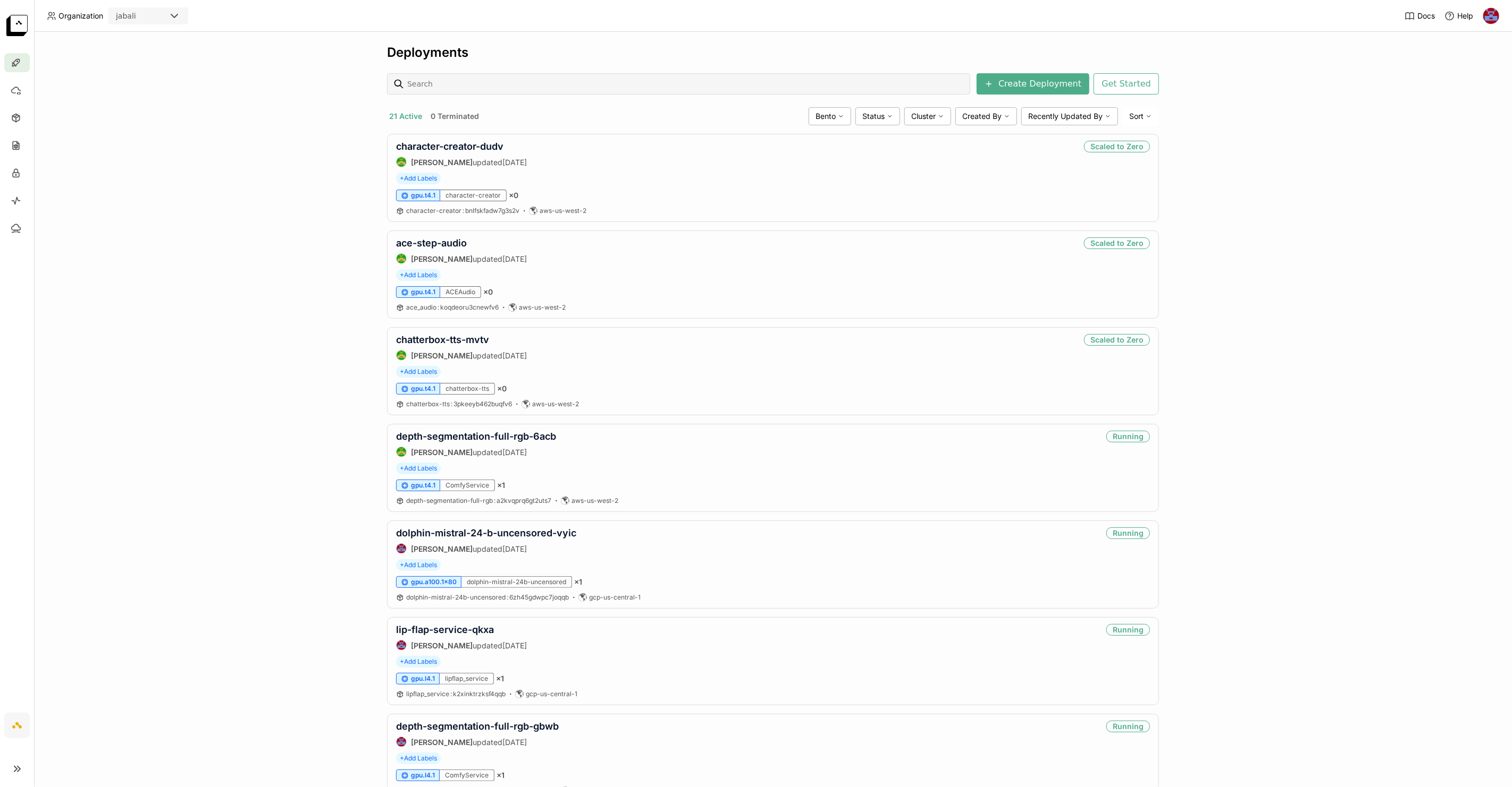
drag, startPoint x: 12, startPoint y: 780, endPoint x: 19, endPoint y: 774, distance: 9.2
click at [12, 779] on div at bounding box center [17, 769] width 34 height 26
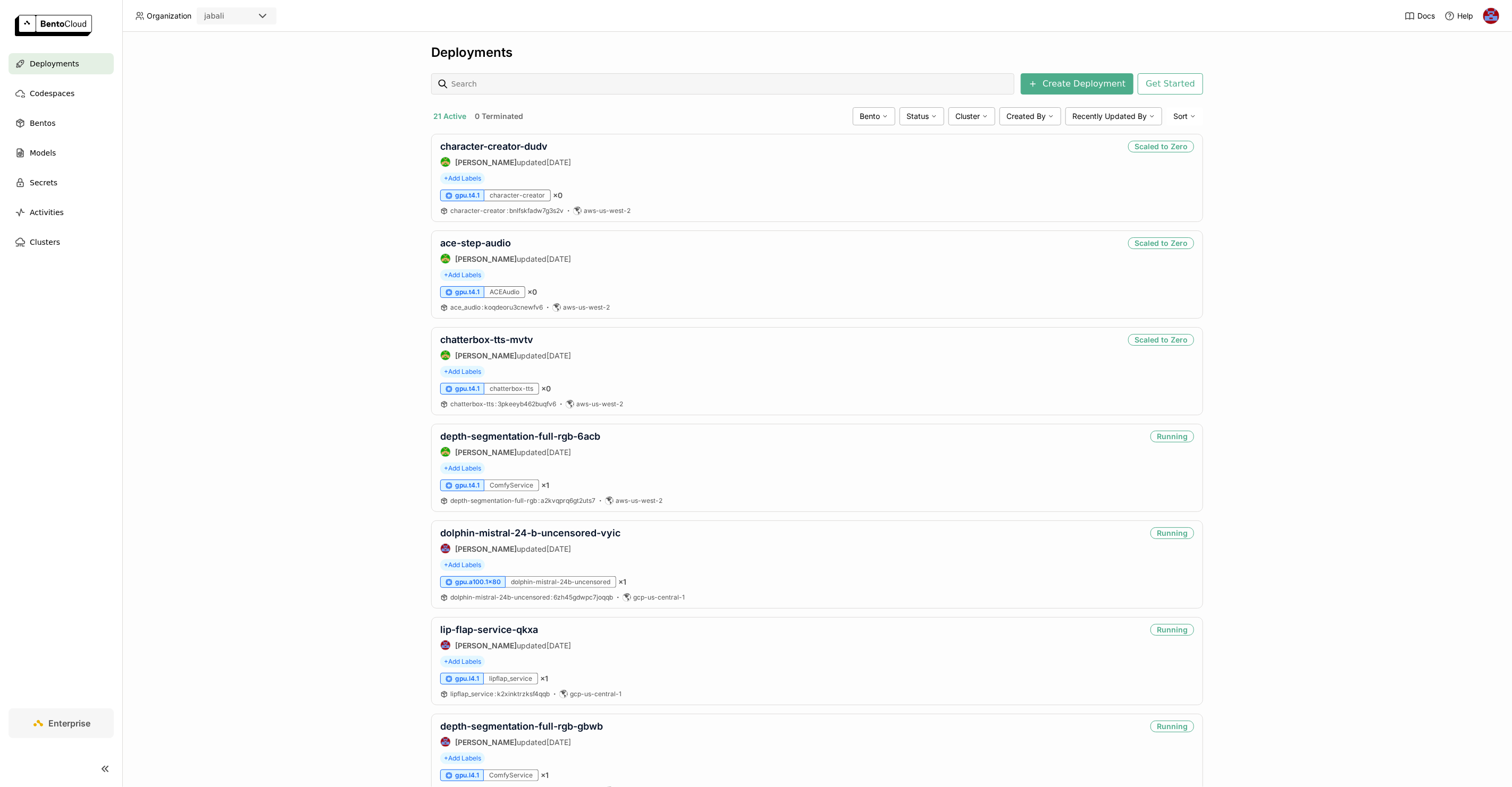
click at [1270, 378] on div "Deployments Create Deployment Get Started 21 Active 0 Terminated Bento Status C…" at bounding box center [817, 409] width 1390 height 755
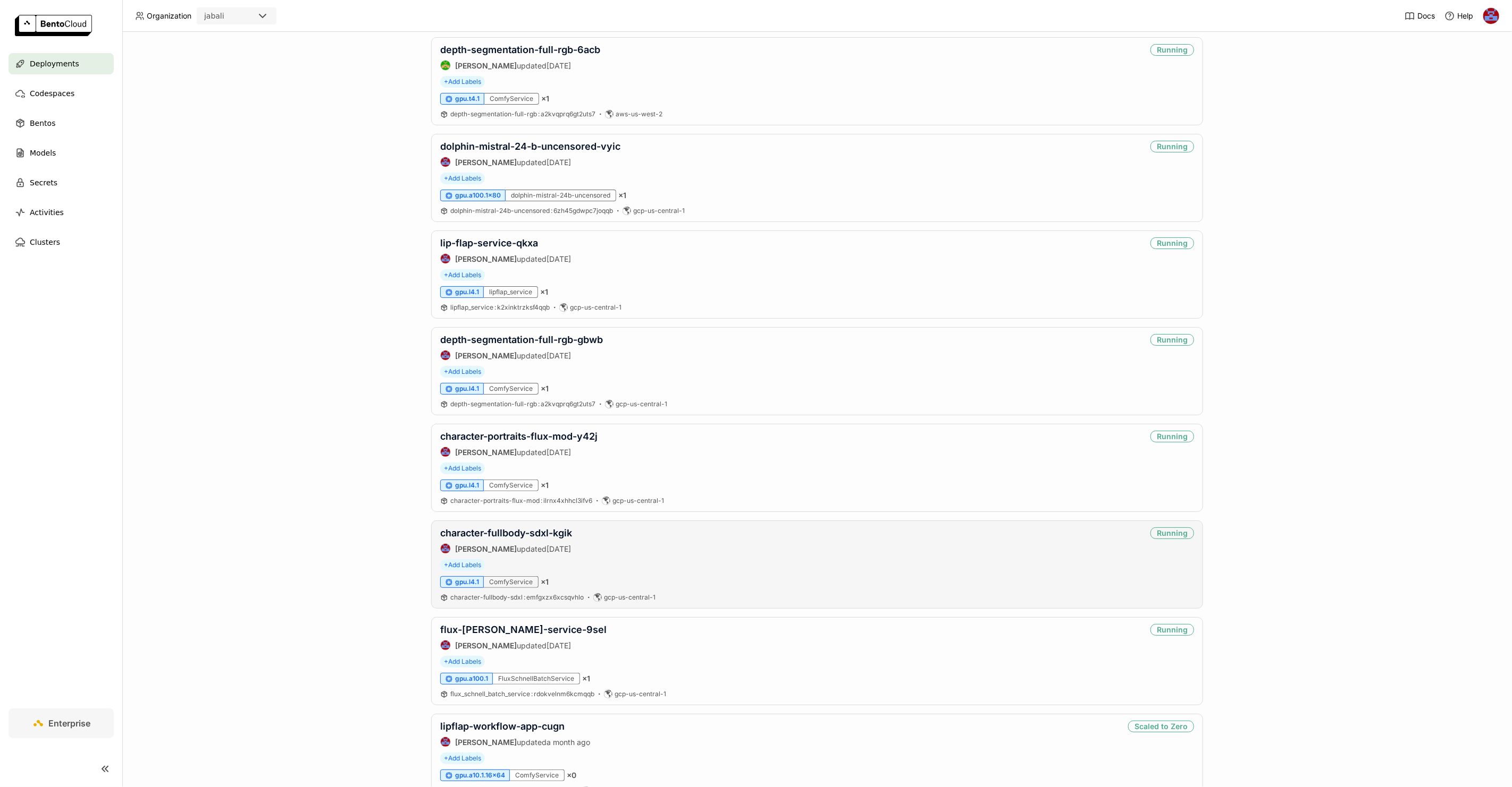
scroll to position [388, 0]
click at [511, 627] on link "flux-[PERSON_NAME]-service-9sel" at bounding box center [523, 628] width 167 height 12
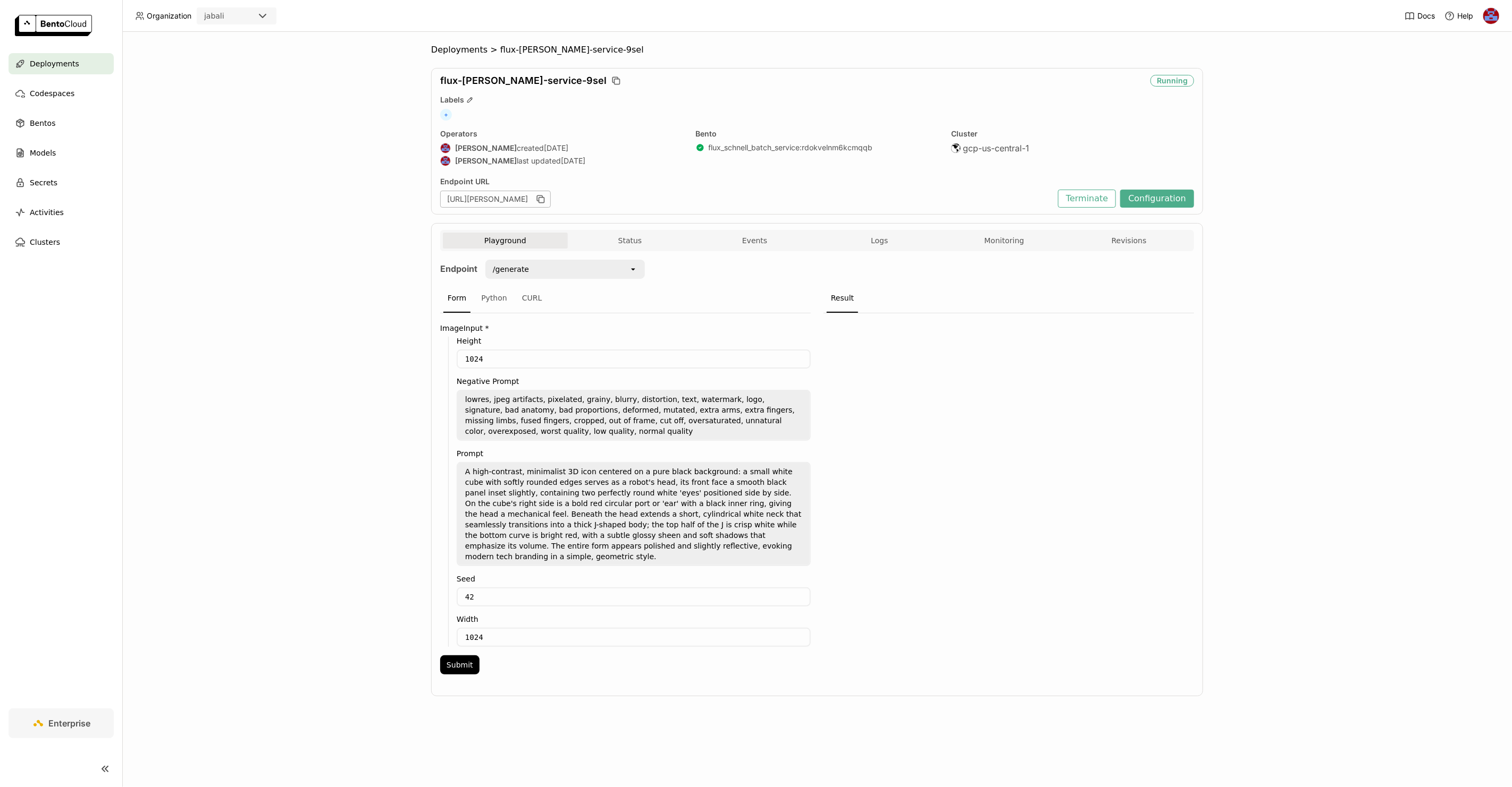
click at [992, 243] on button "Monitoring" at bounding box center [1004, 241] width 125 height 16
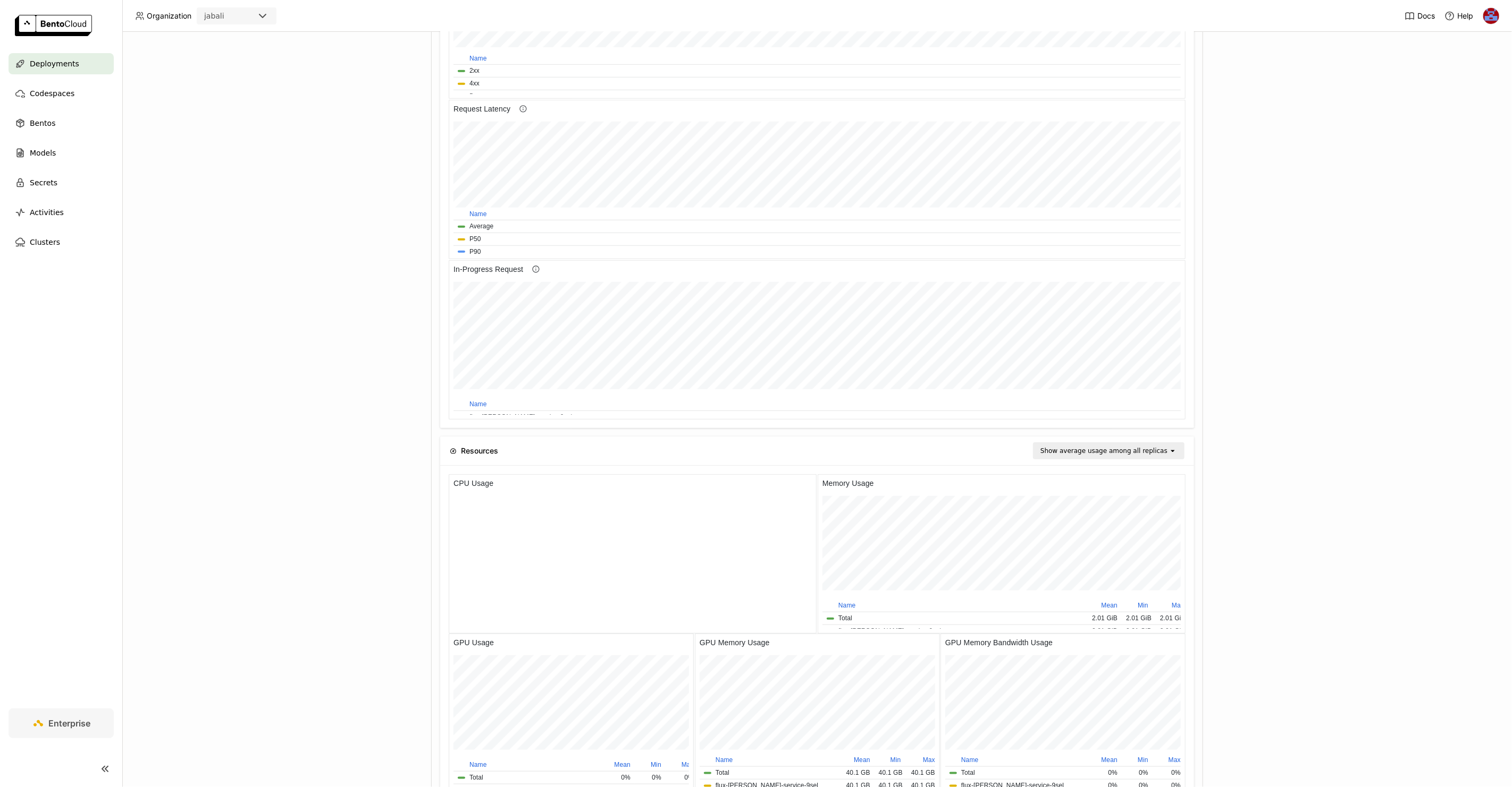
scroll to position [155, 241]
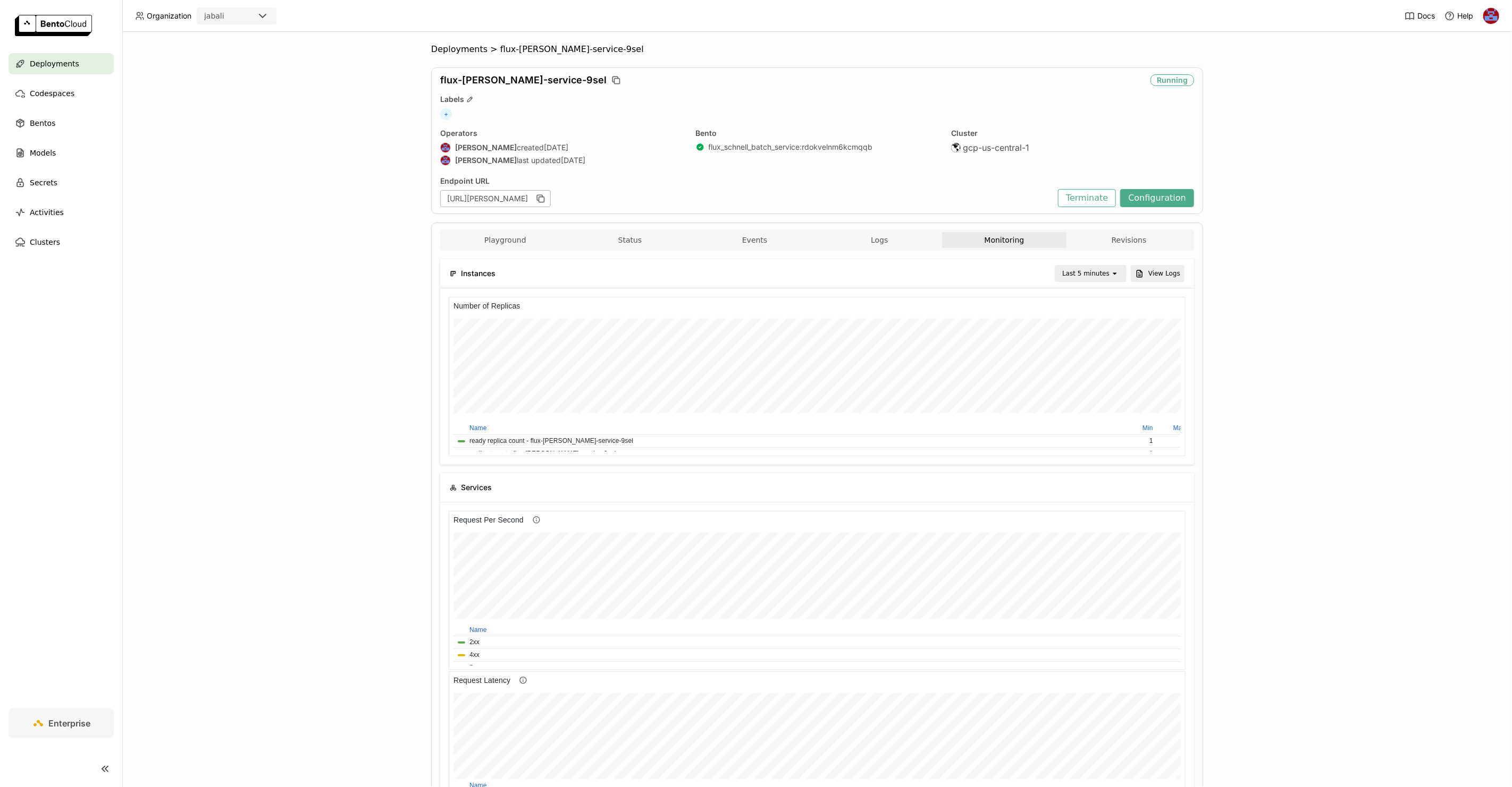
click at [333, 372] on div "Deployments > flux-[PERSON_NAME]-service-9sel flux-[PERSON_NAME]-service-9sel R…" at bounding box center [817, 409] width 1390 height 755
click at [341, 314] on div "Deployments > flux-[PERSON_NAME]-service-9sel flux-[PERSON_NAME]-service-9sel R…" at bounding box center [817, 409] width 1390 height 755
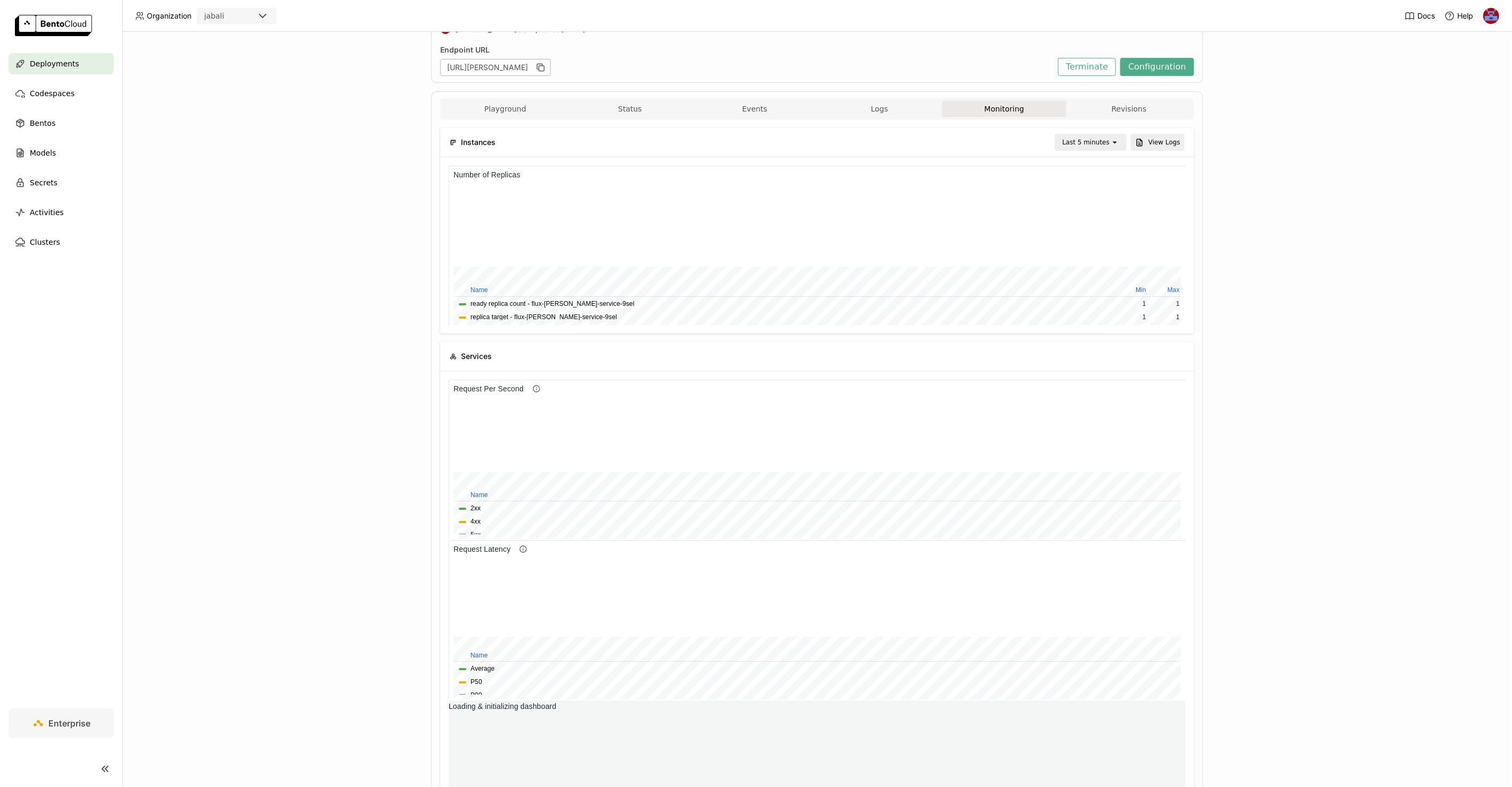
scroll to position [160, 0]
